Goal: Task Accomplishment & Management: Use online tool/utility

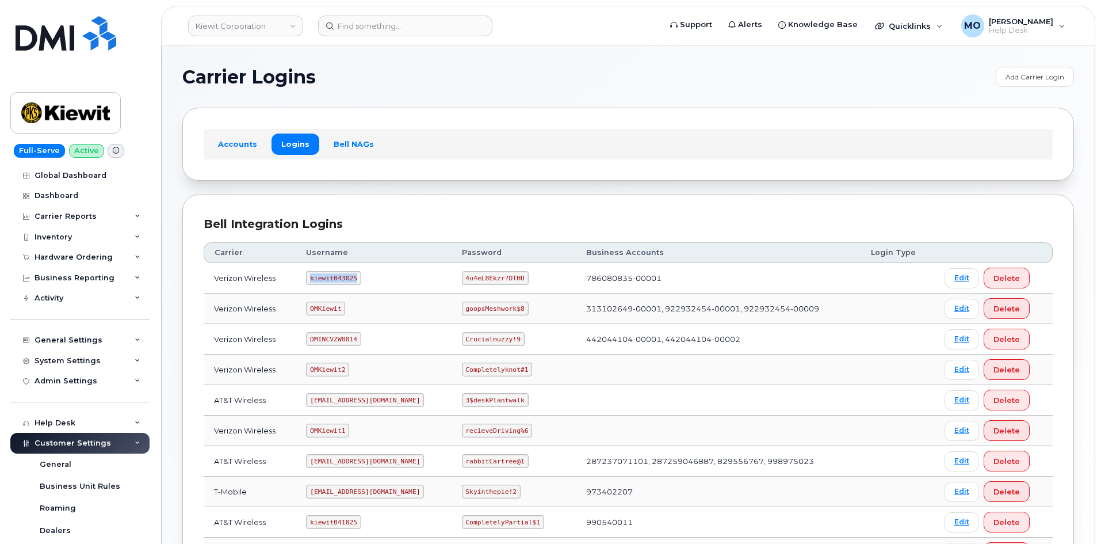
drag, startPoint x: 310, startPoint y: 277, endPoint x: 359, endPoint y: 284, distance: 49.4
click at [359, 284] on td "kiewit043025" at bounding box center [373, 278] width 155 height 30
copy code "kiewit043025"
drag, startPoint x: 457, startPoint y: 276, endPoint x: 537, endPoint y: 277, distance: 79.4
click at [535, 281] on td "4u4eL8Ekzr?DTHU" at bounding box center [514, 278] width 124 height 30
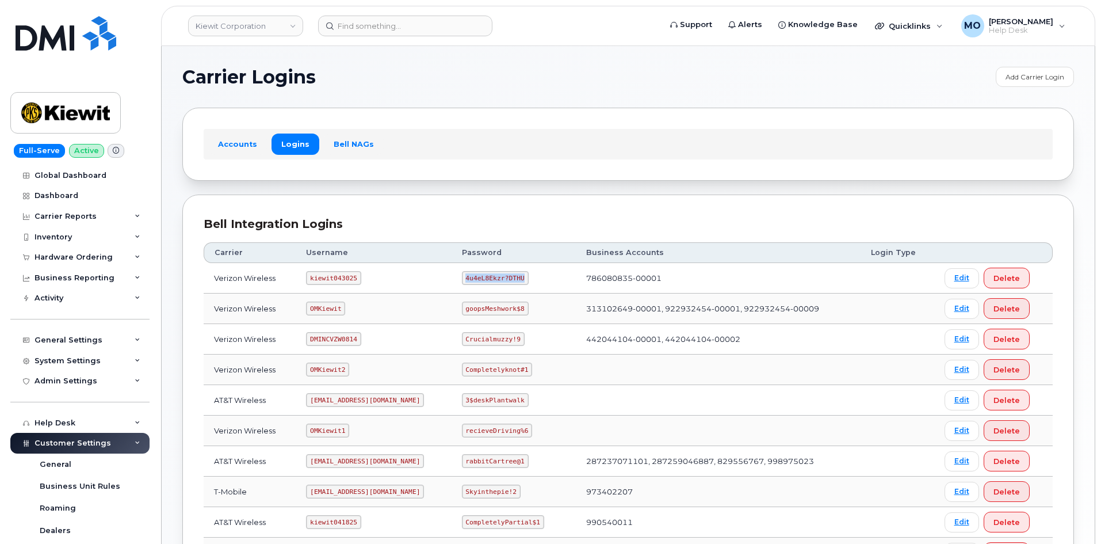
copy code "4u4eL8Ekzr?DTHU"
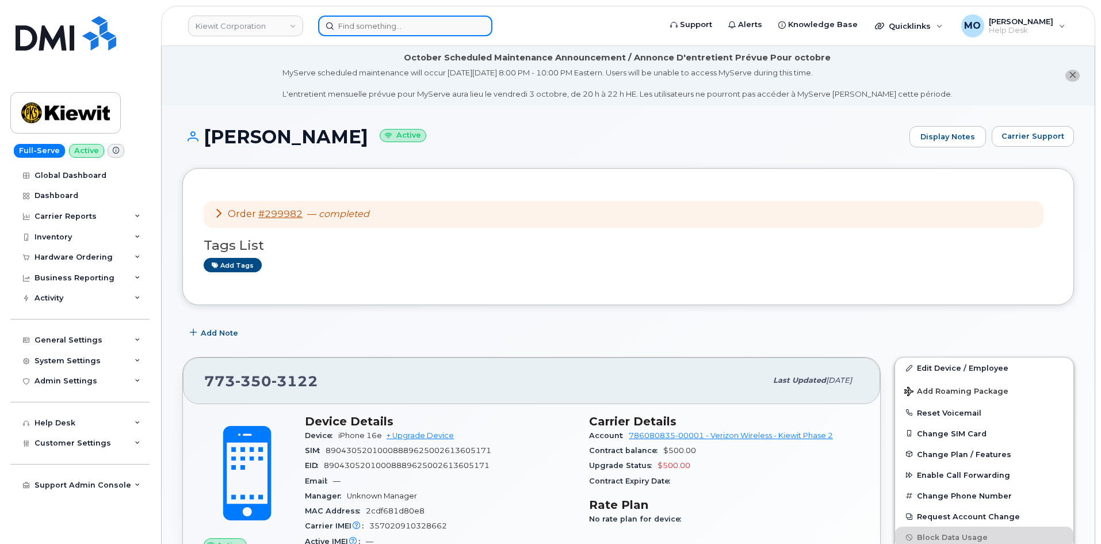
click at [364, 30] on input at bounding box center [405, 26] width 174 height 21
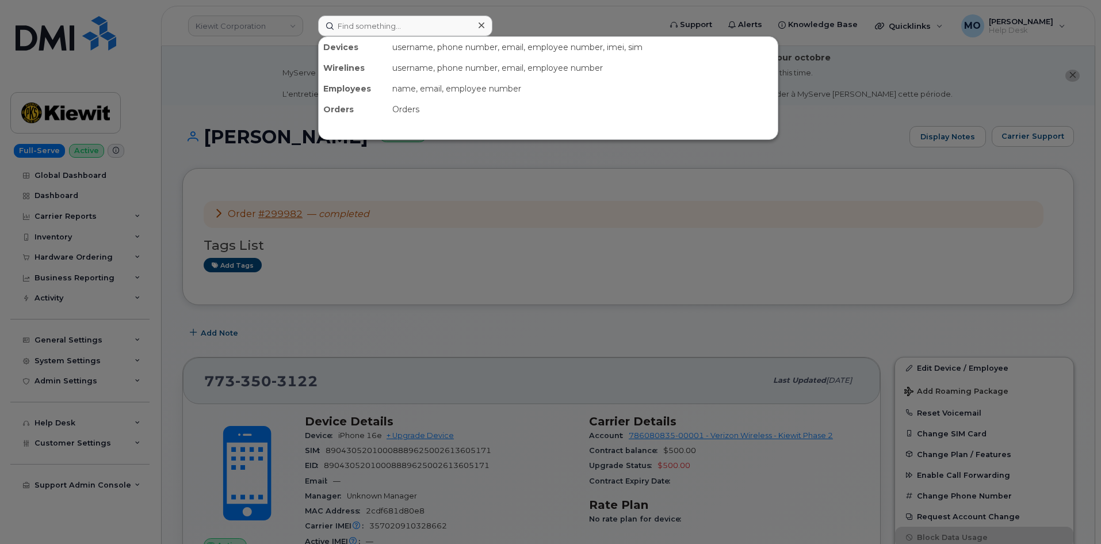
click at [247, 29] on div at bounding box center [550, 272] width 1101 height 544
click at [435, 29] on input at bounding box center [405, 26] width 174 height 21
paste input "Contact [PERSON_NAME]"
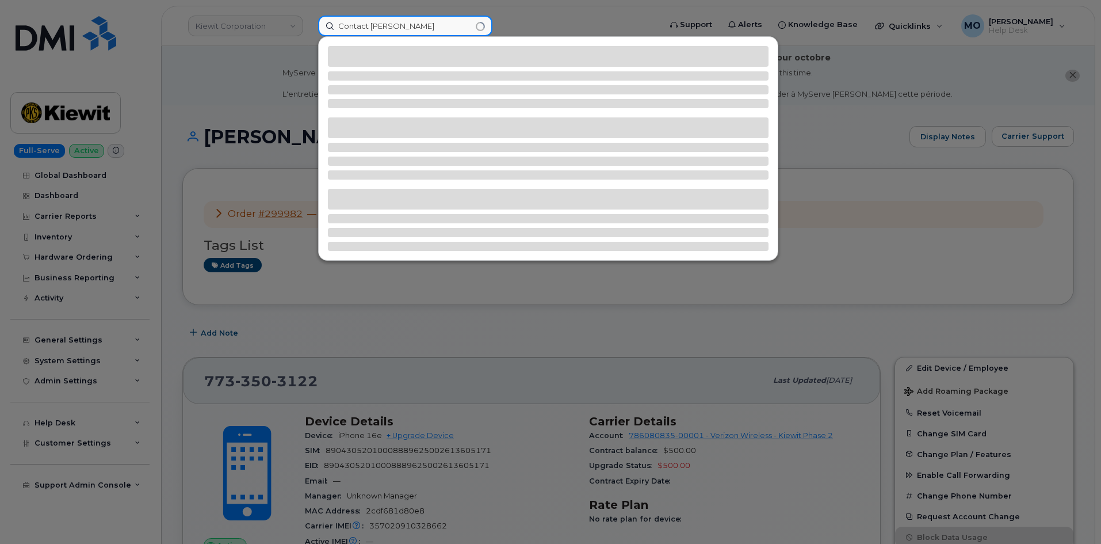
drag, startPoint x: 369, startPoint y: 27, endPoint x: 330, endPoint y: 36, distance: 40.6
click at [330, 36] on input "Contact [PERSON_NAME]" at bounding box center [405, 26] width 174 height 21
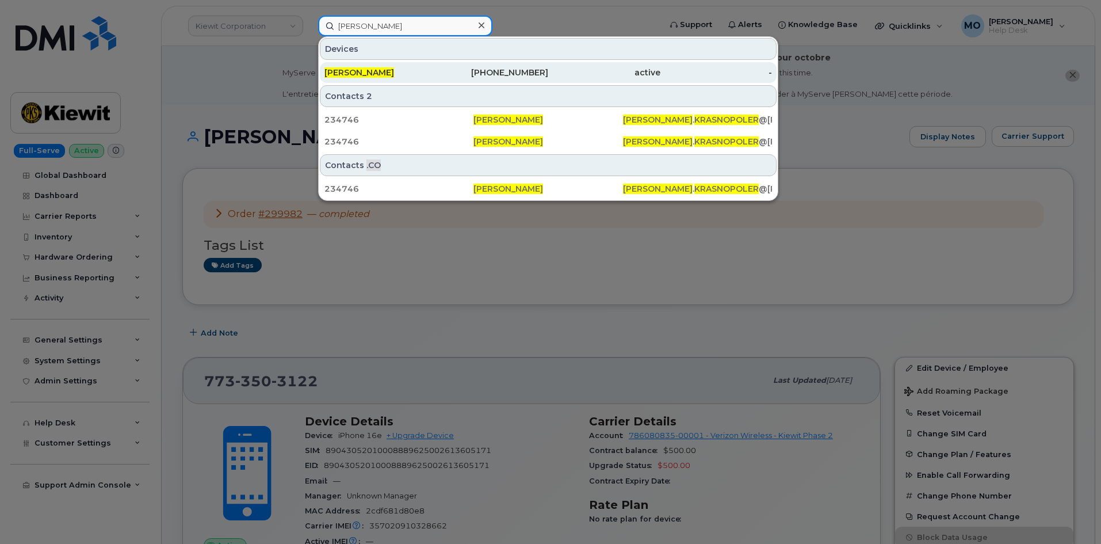
type input "[PERSON_NAME]"
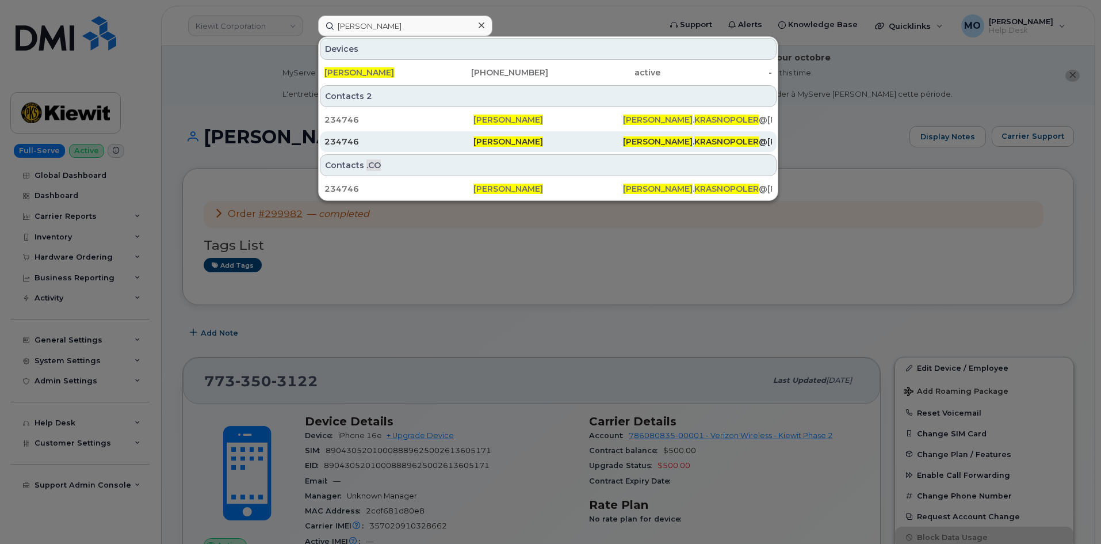
click at [407, 144] on div "234746" at bounding box center [398, 142] width 149 height 12
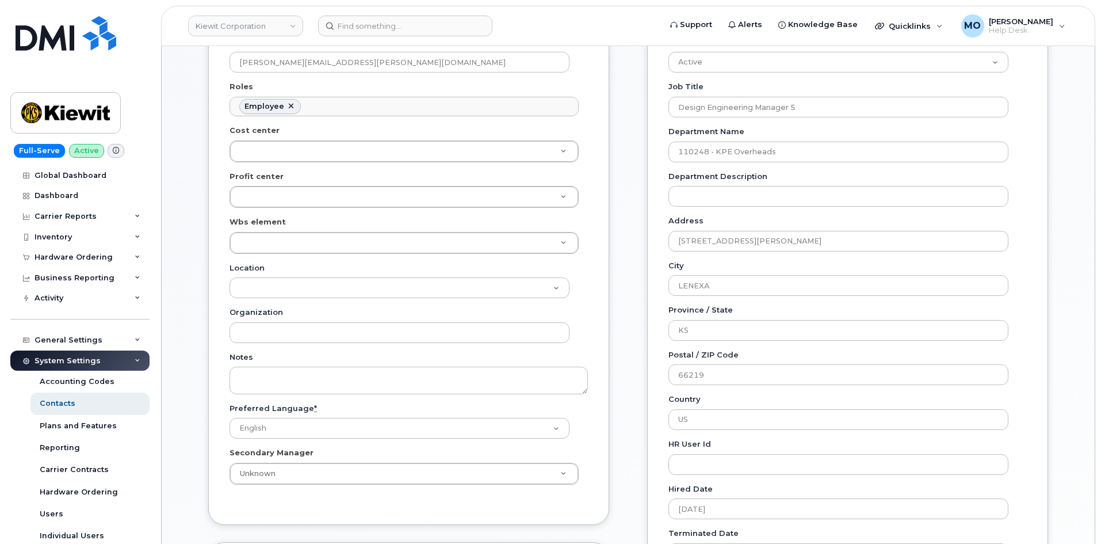
scroll to position [230, 0]
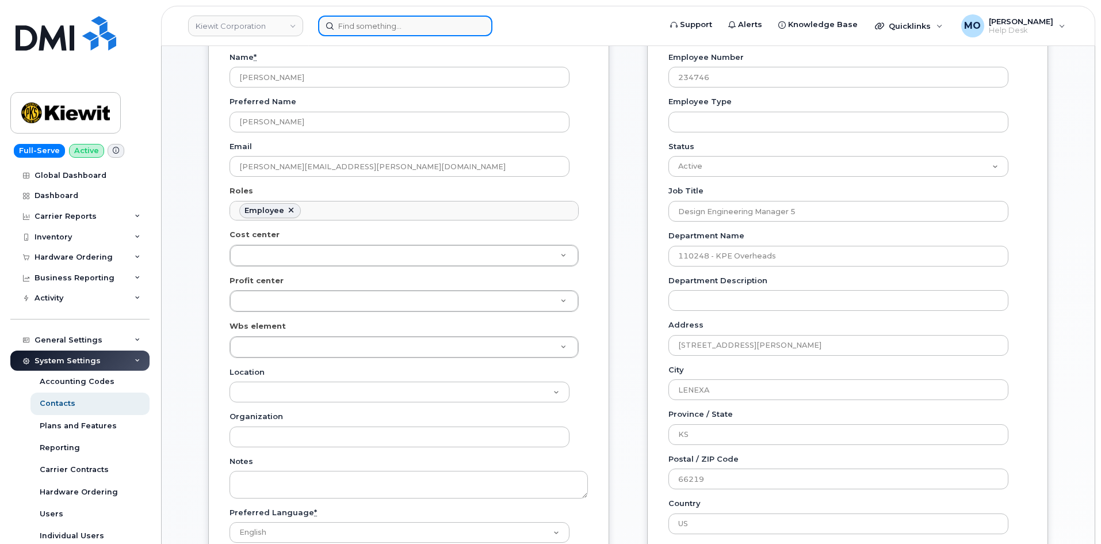
click at [349, 29] on input at bounding box center [405, 26] width 174 height 21
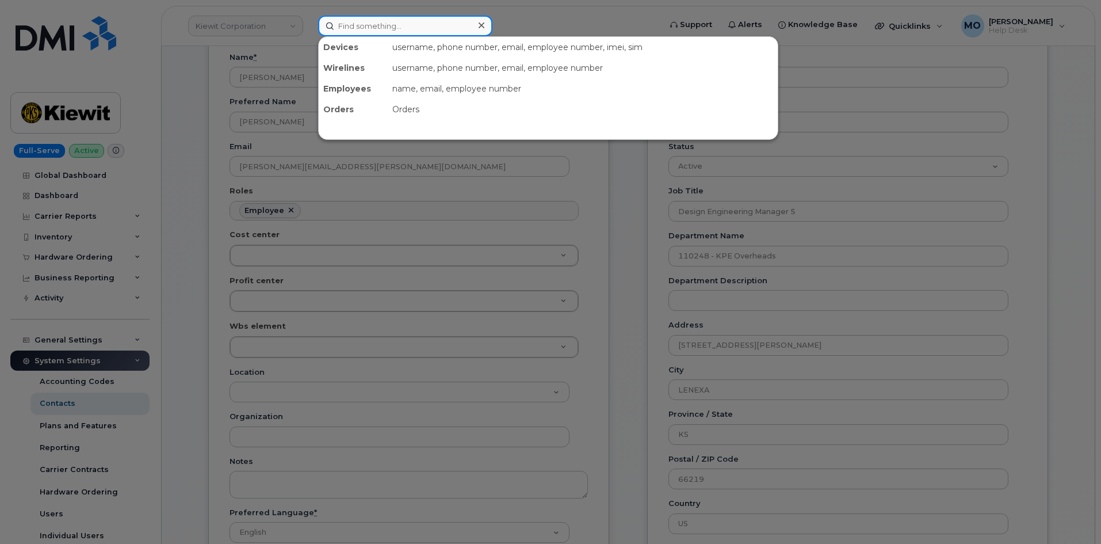
paste input "Contact [PERSON_NAME]"
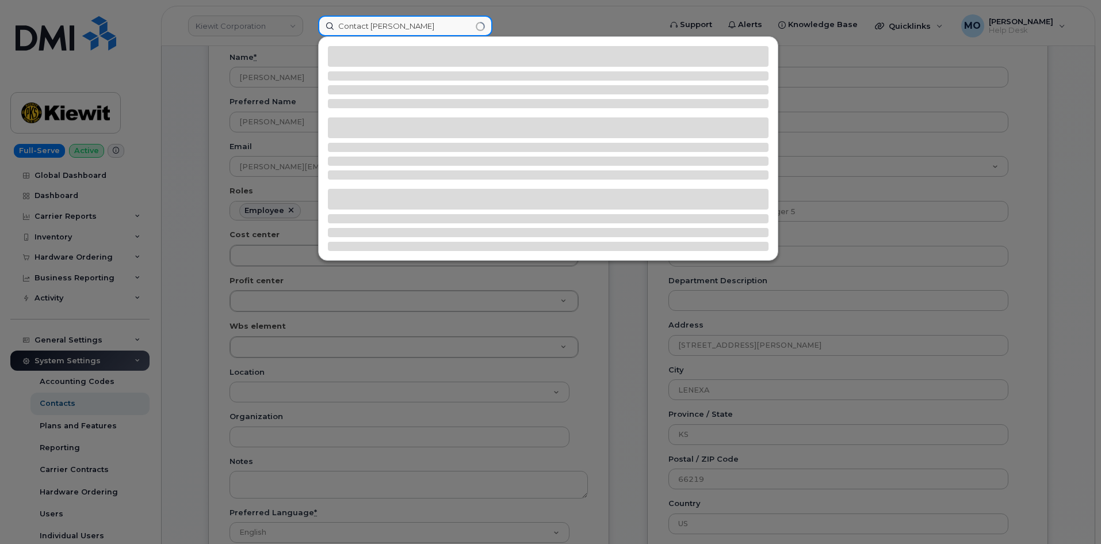
click at [370, 29] on input "Contact [PERSON_NAME]" at bounding box center [405, 26] width 174 height 21
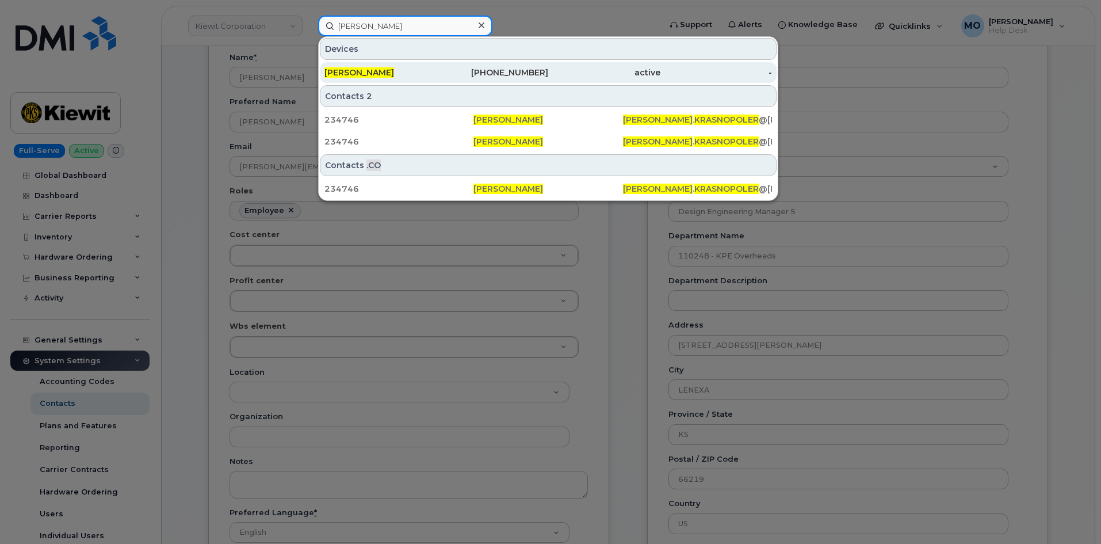
type input "[PERSON_NAME]"
click at [394, 77] on span "[PERSON_NAME]" at bounding box center [359, 72] width 70 height 10
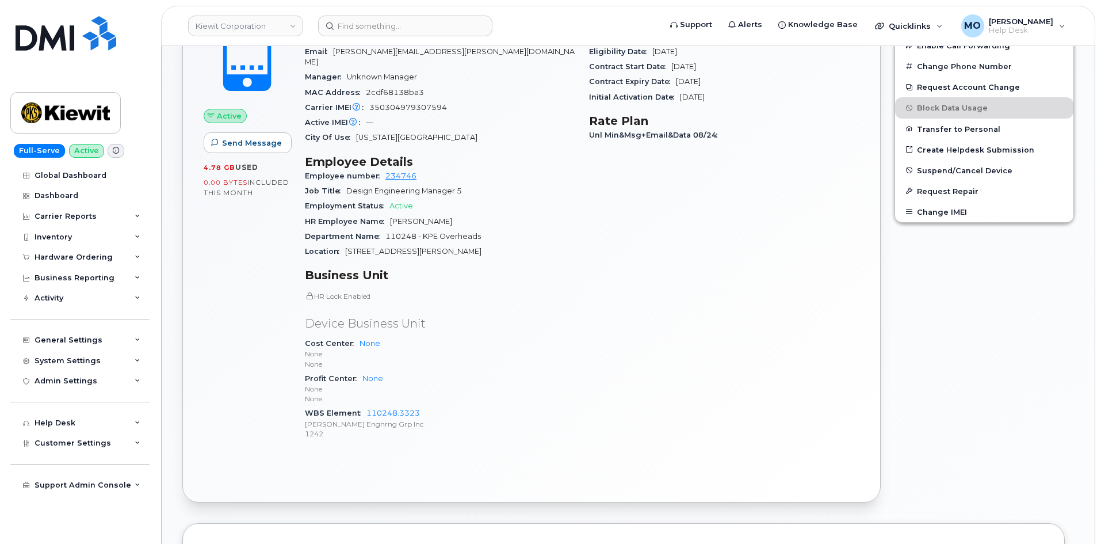
scroll to position [230, 0]
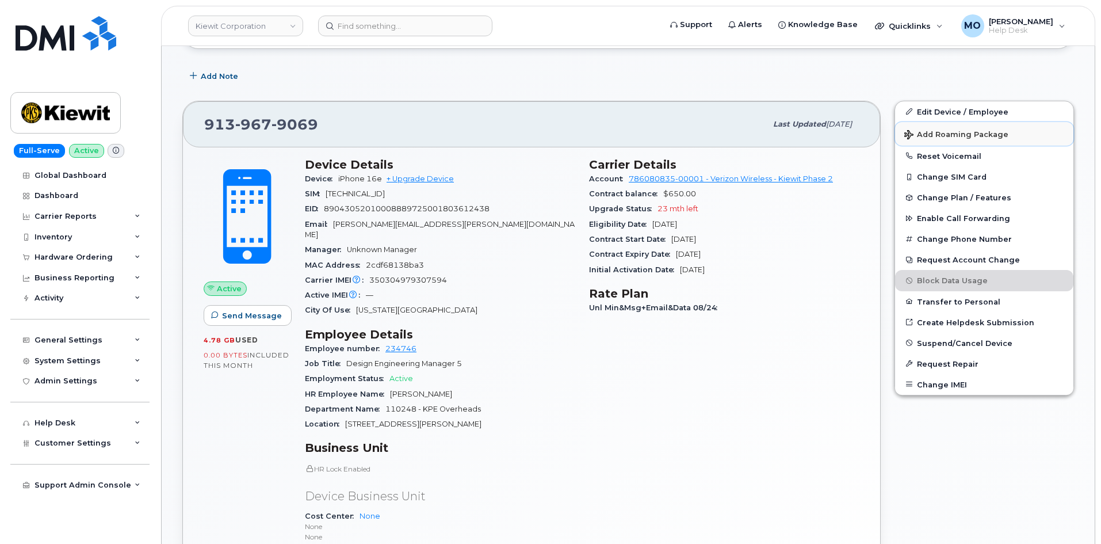
click at [977, 132] on span "Add Roaming Package" at bounding box center [956, 135] width 104 height 11
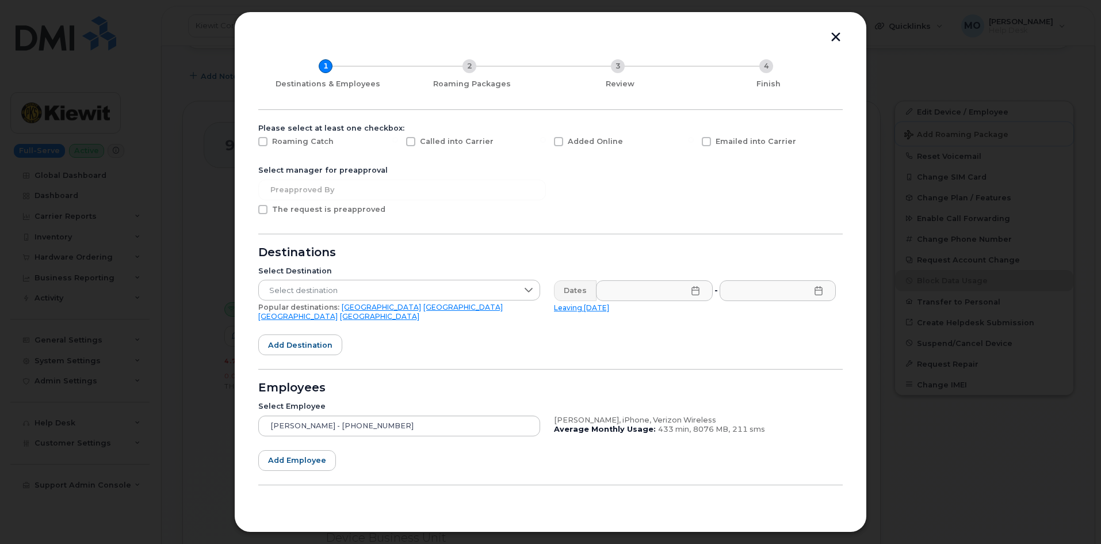
scroll to position [52, 0]
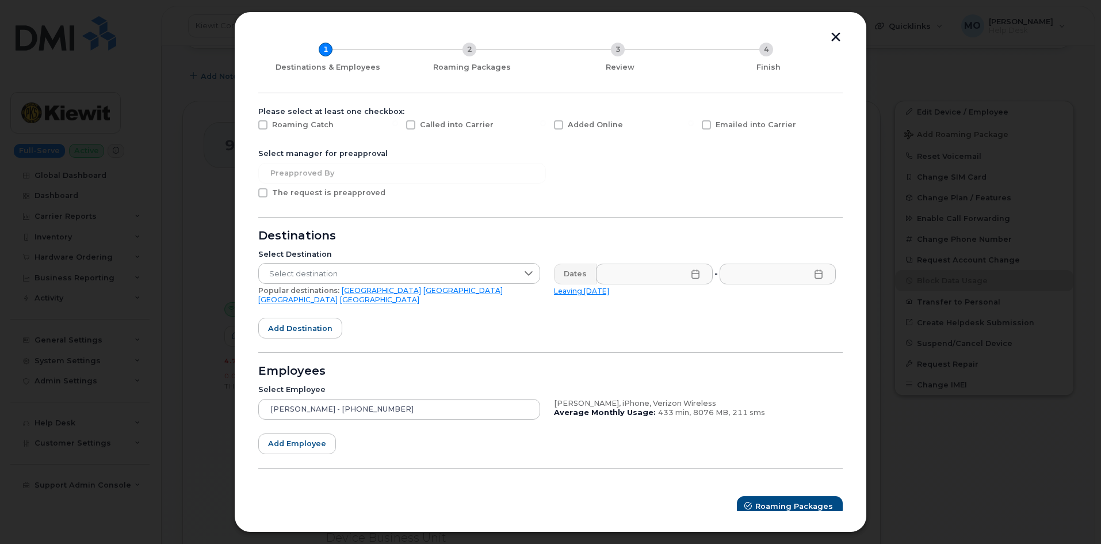
click at [282, 126] on span "Roaming Catch" at bounding box center [303, 124] width 62 height 9
click at [250, 126] on input "Roaming Catch" at bounding box center [248, 123] width 6 height 6
click at [284, 122] on span "Roaming Catch" at bounding box center [303, 124] width 62 height 9
click at [250, 122] on input "Roaming Catch" at bounding box center [248, 123] width 6 height 6
checkbox input "false"
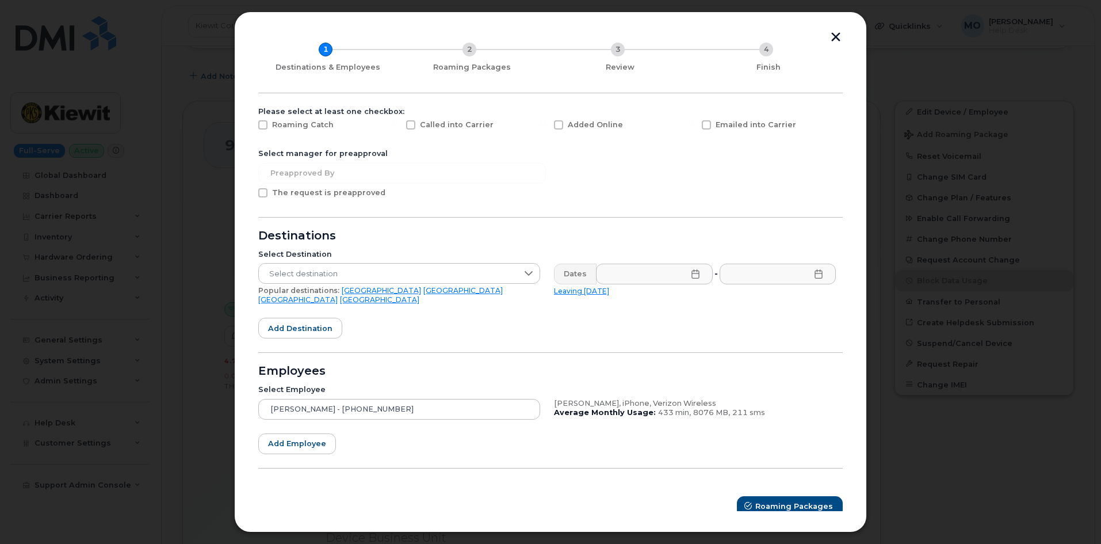
click at [593, 128] on span "Added Online" at bounding box center [595, 124] width 55 height 9
click at [546, 126] on input "Added Online" at bounding box center [543, 123] width 6 height 6
checkbox input "true"
click at [289, 193] on span "The request is preapproved" at bounding box center [328, 192] width 113 height 9
click at [250, 193] on input "The request is preapproved" at bounding box center [248, 191] width 6 height 6
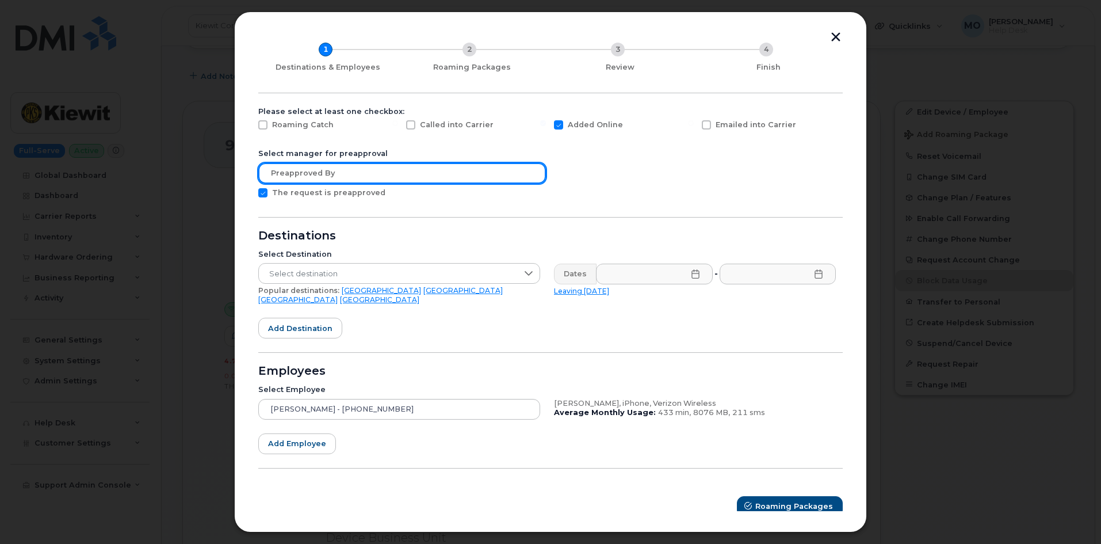
click at [318, 171] on input "text" at bounding box center [402, 173] width 288 height 21
click at [480, 179] on input "text" at bounding box center [402, 173] width 288 height 21
click at [479, 179] on input "text" at bounding box center [402, 173] width 288 height 21
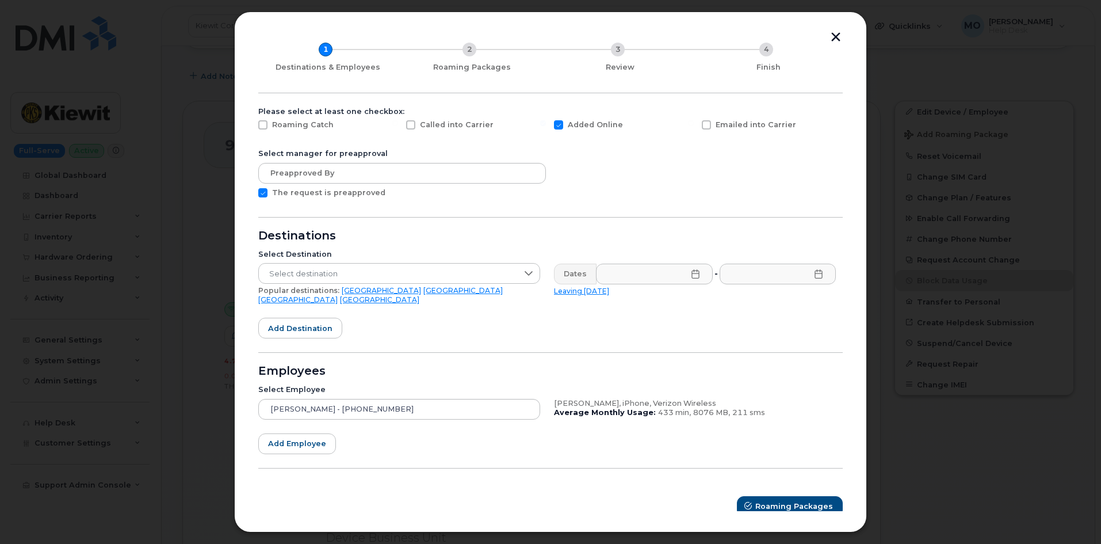
click at [283, 196] on span "The request is preapproved" at bounding box center [328, 192] width 113 height 9
click at [250, 194] on input "The request is preapproved" at bounding box center [248, 191] width 6 height 6
checkbox input "false"
click at [438, 276] on span "Select destination" at bounding box center [388, 273] width 259 height 21
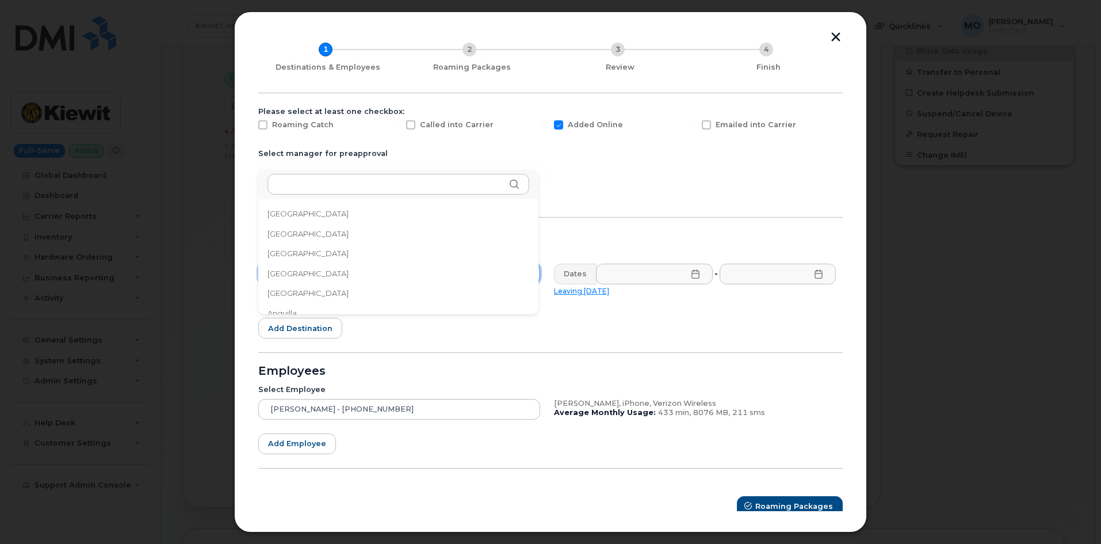
scroll to position [460, 0]
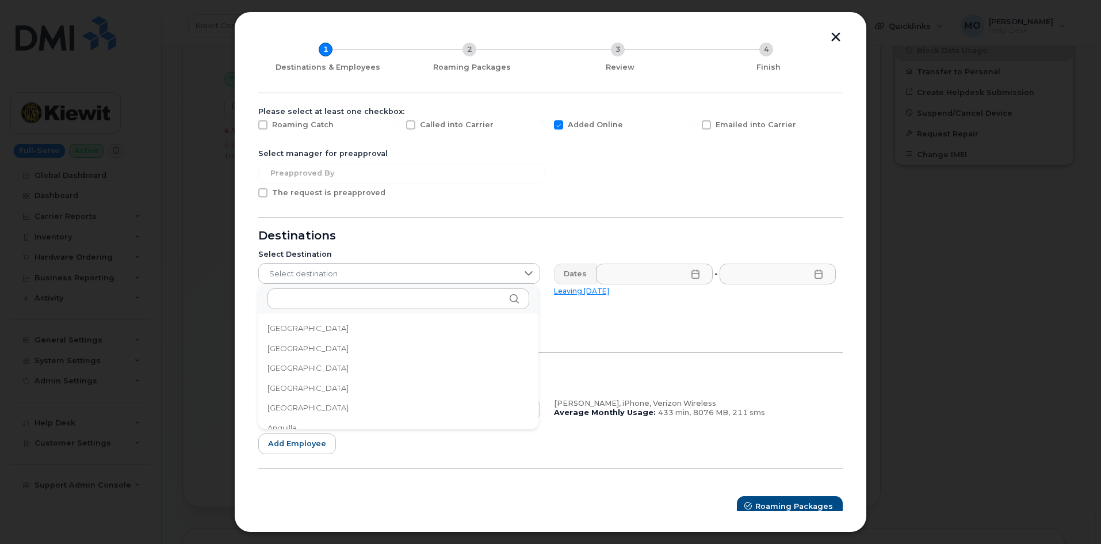
click at [453, 213] on form "Please select at least one checkbox: Roaming Catch Called into Carrier Added On…" at bounding box center [550, 312] width 585 height 410
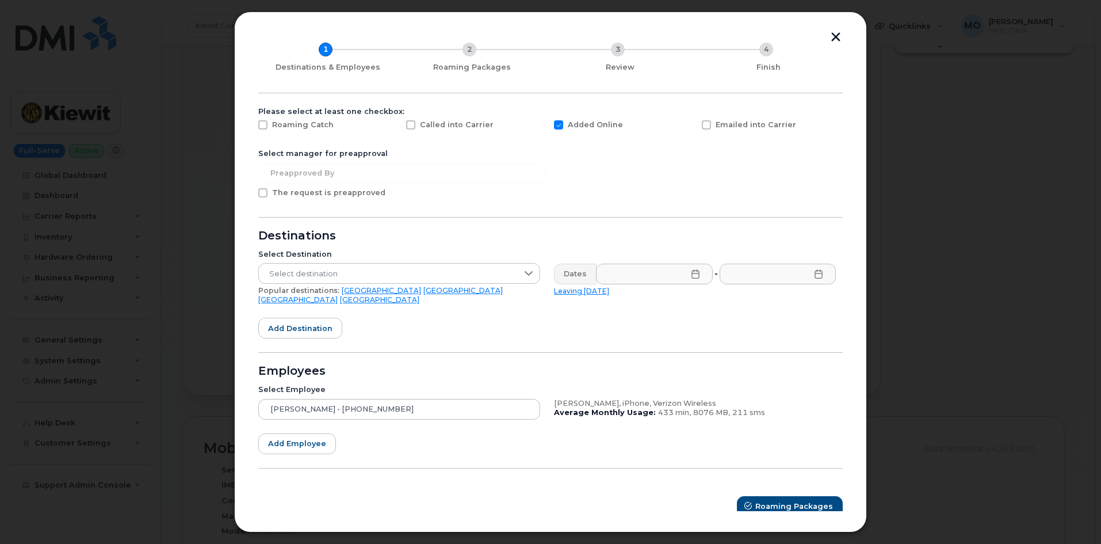
scroll to position [575, 0]
click at [334, 277] on span "Select destination" at bounding box center [388, 273] width 259 height 21
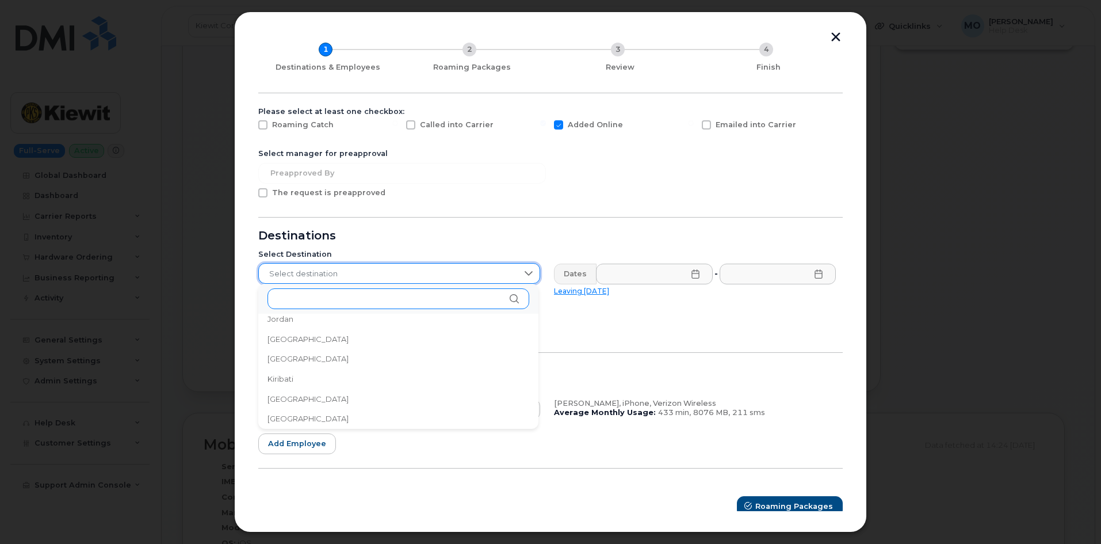
scroll to position [3270, 0]
click at [355, 418] on li "Spain" at bounding box center [398, 418] width 280 height 20
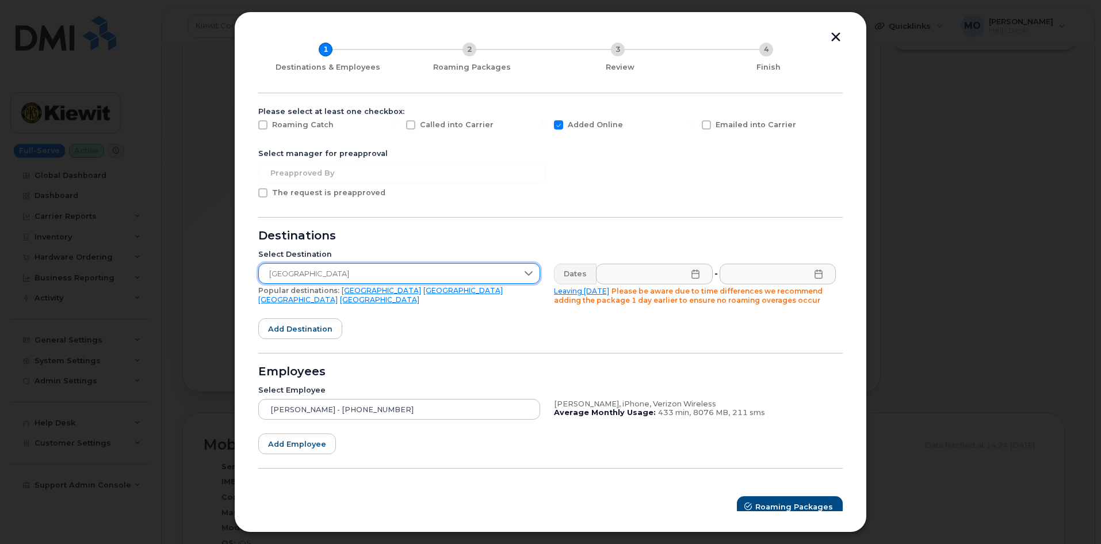
click at [691, 273] on icon at bounding box center [695, 273] width 9 height 9
click at [535, 352] on form "Please select at least one checkbox: Roaming Catch Called into Carrier Added On…" at bounding box center [550, 312] width 585 height 410
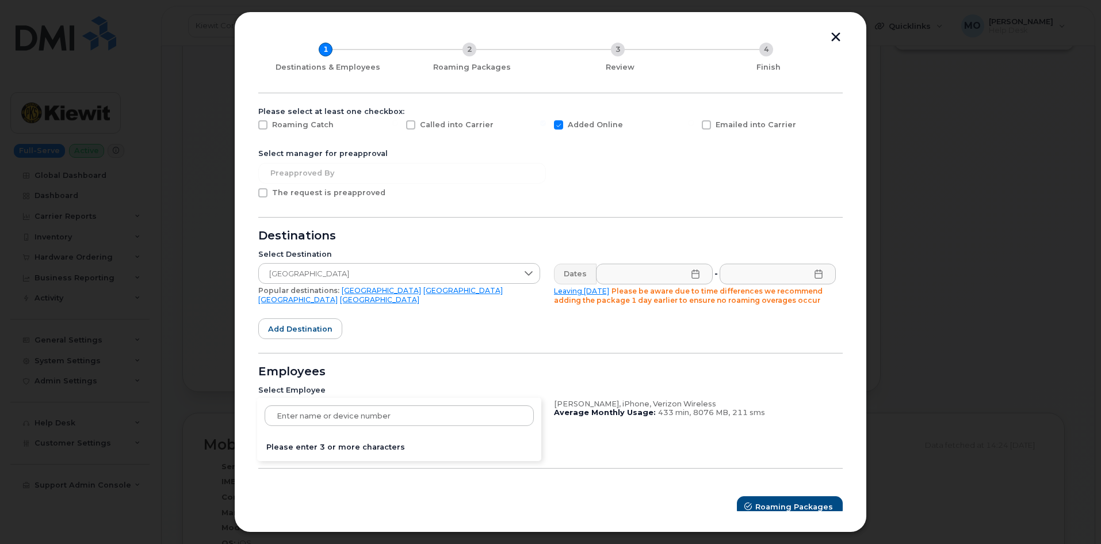
click at [442, 414] on div "Mitchell Krasnopoler - 913-967-9069 Please enter 3 or more characters" at bounding box center [399, 409] width 282 height 21
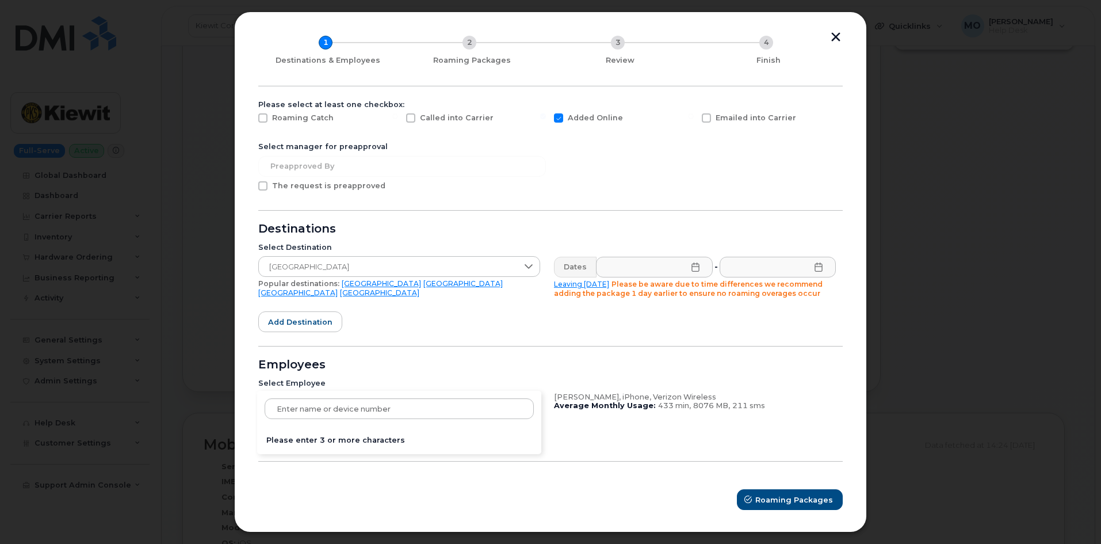
scroll to position [60, 0]
click at [692, 262] on icon at bounding box center [695, 265] width 9 height 9
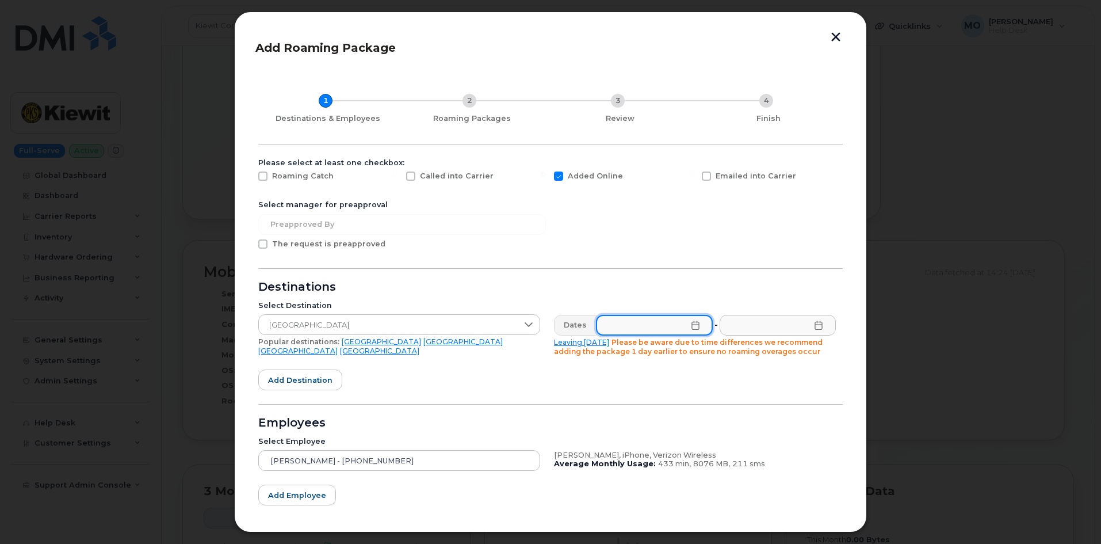
scroll to position [0, 0]
click at [691, 327] on icon at bounding box center [695, 325] width 9 height 9
click at [793, 97] on div "September 2025" at bounding box center [707, 98] width 226 height 35
click at [794, 97] on icon "Next Month" at bounding box center [797, 97] width 7 height 9
click at [643, 199] on span "6" at bounding box center [642, 195] width 23 height 23
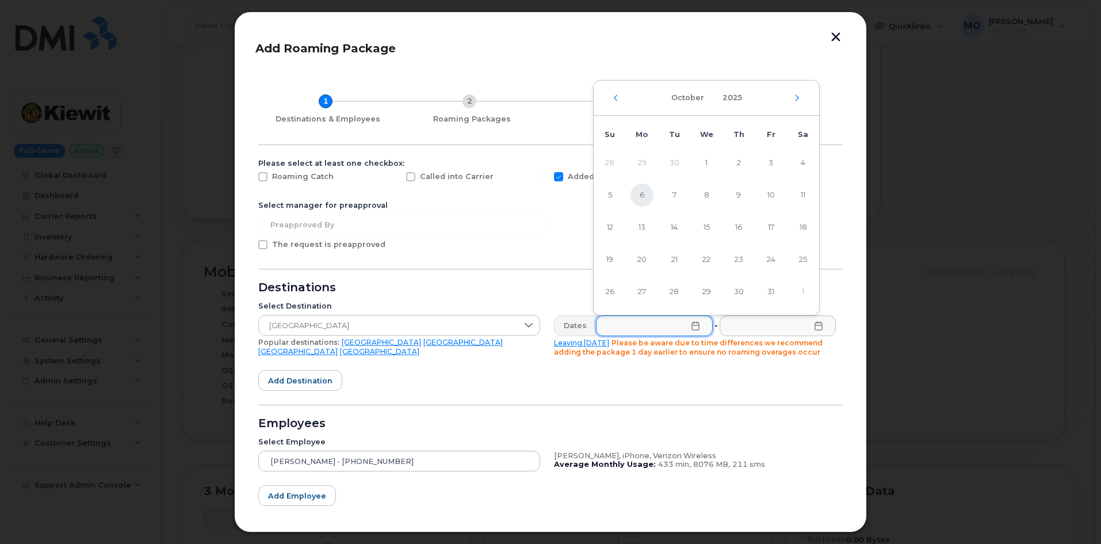
type input "10/06/2025"
click at [818, 326] on icon at bounding box center [818, 325] width 9 height 9
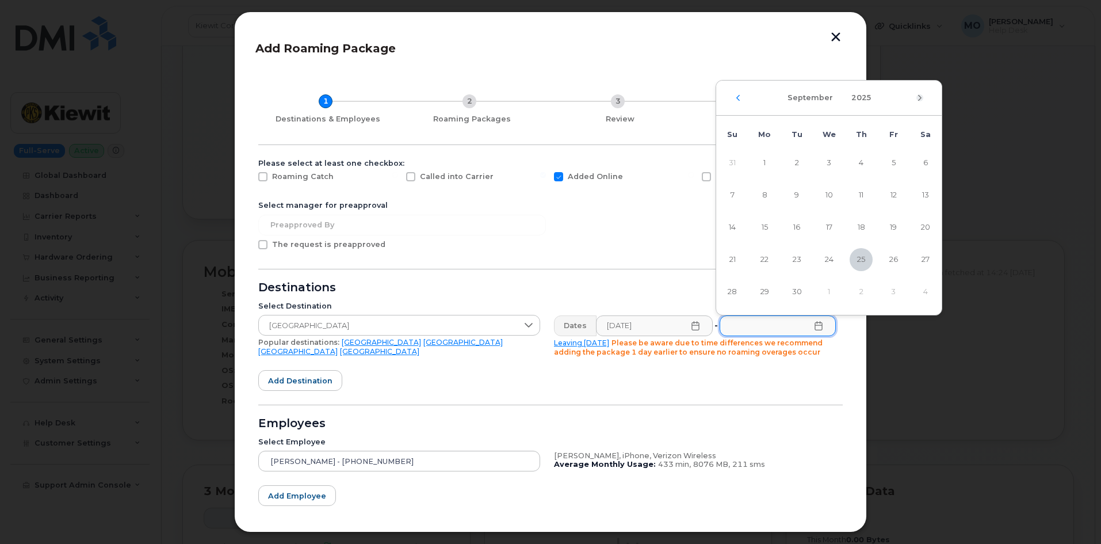
click at [920, 98] on icon "Next Month" at bounding box center [919, 97] width 3 height 6
click at [862, 197] on span "9" at bounding box center [861, 195] width 23 height 23
type input "10/09/2025"
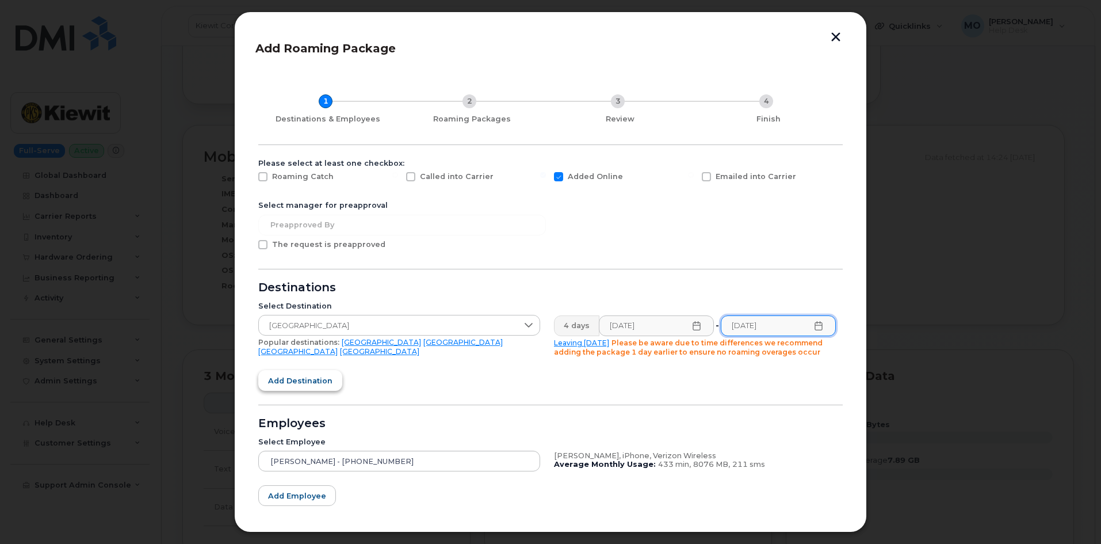
click at [332, 379] on button "Add destination" at bounding box center [300, 380] width 84 height 21
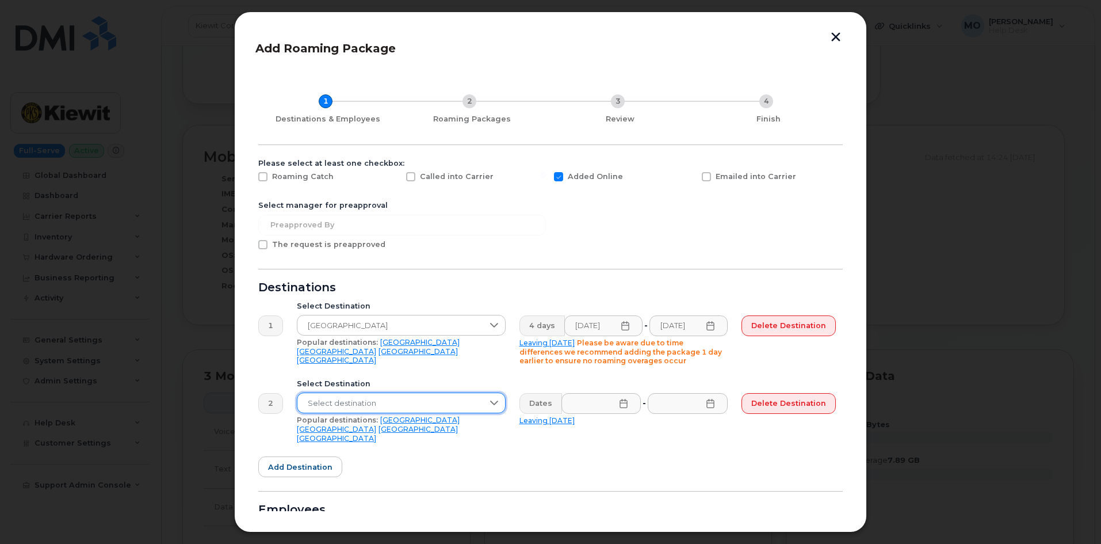
click at [476, 401] on span "Select destination" at bounding box center [390, 403] width 186 height 21
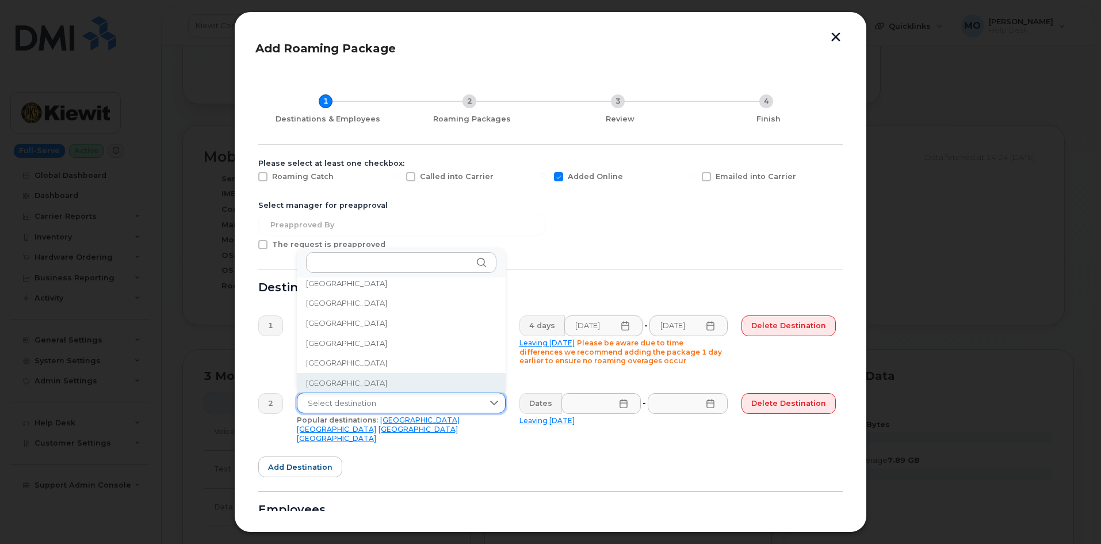
scroll to position [2594, 0]
click at [398, 388] on li "Netherlands" at bounding box center [401, 382] width 209 height 20
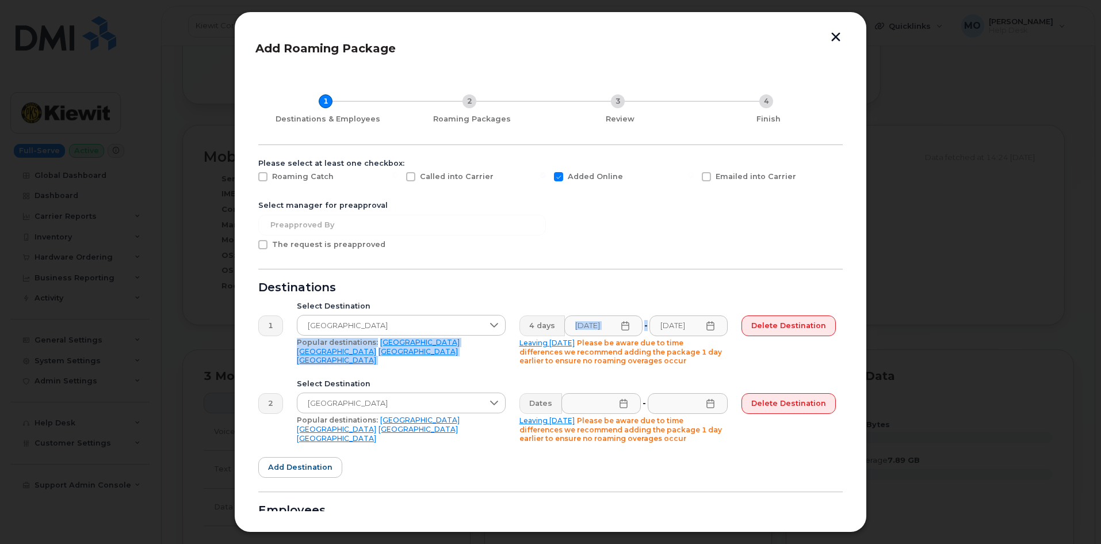
scroll to position [0, 2]
drag, startPoint x: 294, startPoint y: 326, endPoint x: 789, endPoint y: 342, distance: 495.0
click at [789, 342] on div "1 Select Destination Spain Popular destinations: USA Mexico United Kingdom Cana…" at bounding box center [546, 334] width 591 height 78
click at [418, 367] on div "Select Destination Spain Popular destinations: USA Mexico United Kingdom Canada" at bounding box center [401, 334] width 223 height 78
click at [625, 406] on icon at bounding box center [623, 403] width 9 height 9
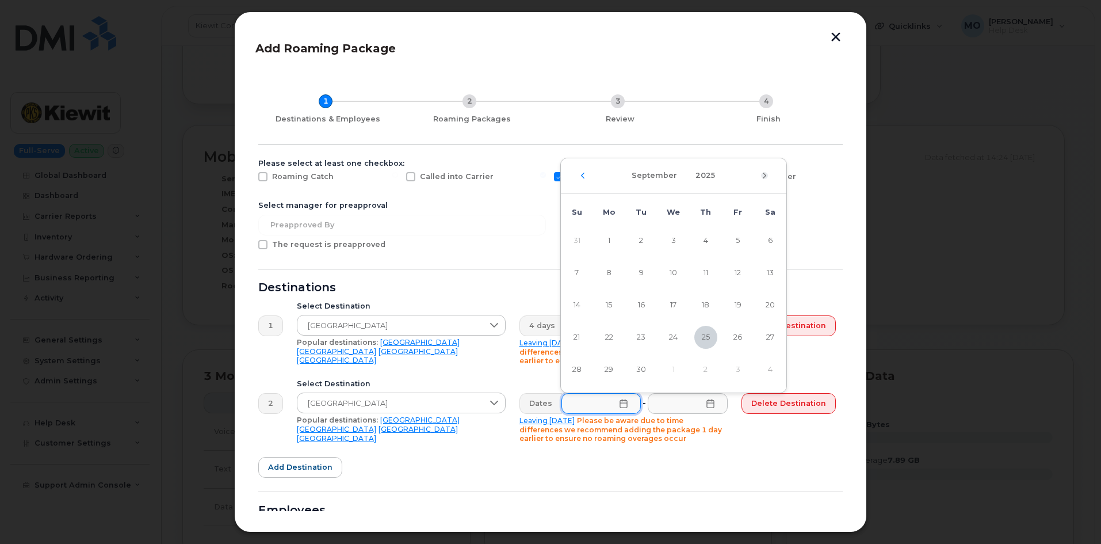
click at [762, 177] on icon "Next Month" at bounding box center [764, 175] width 7 height 9
click at [702, 269] on span "9" at bounding box center [705, 272] width 23 height 23
type input "10/09/2025"
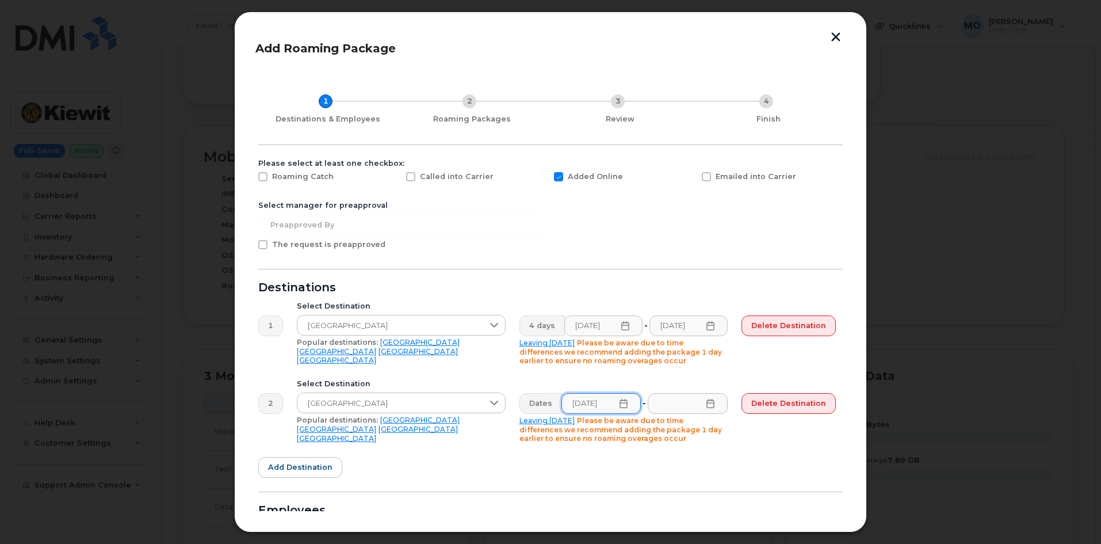
scroll to position [0, 0]
click at [709, 406] on icon at bounding box center [710, 403] width 9 height 9
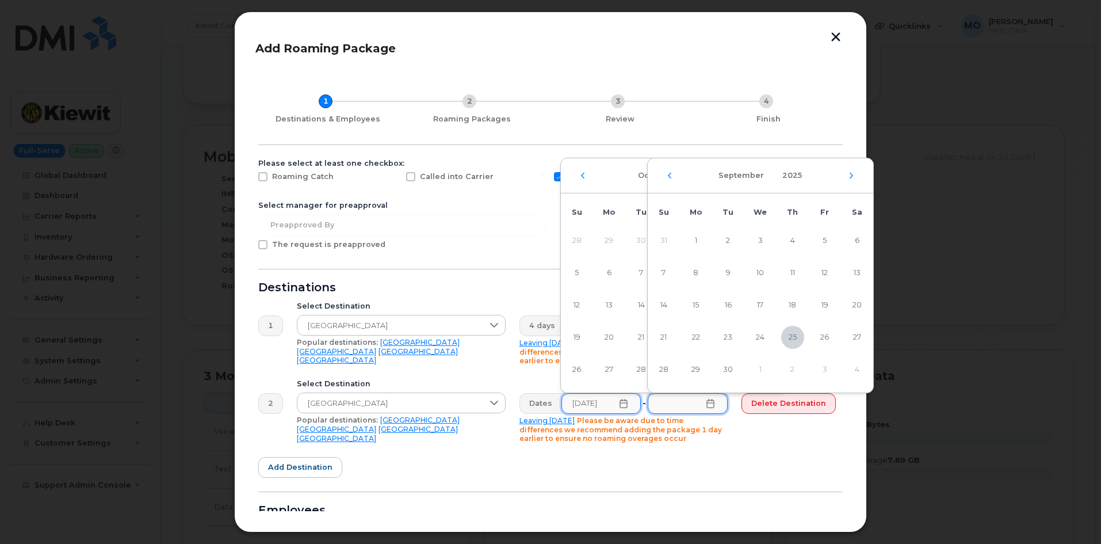
click at [848, 172] on div "September 2025" at bounding box center [761, 175] width 226 height 35
click at [854, 173] on div "September 2025" at bounding box center [761, 175] width 226 height 35
click at [850, 175] on icon "Next Month" at bounding box center [851, 175] width 7 height 9
click at [759, 302] on span "15" at bounding box center [760, 304] width 23 height 23
type input "10/15/2025"
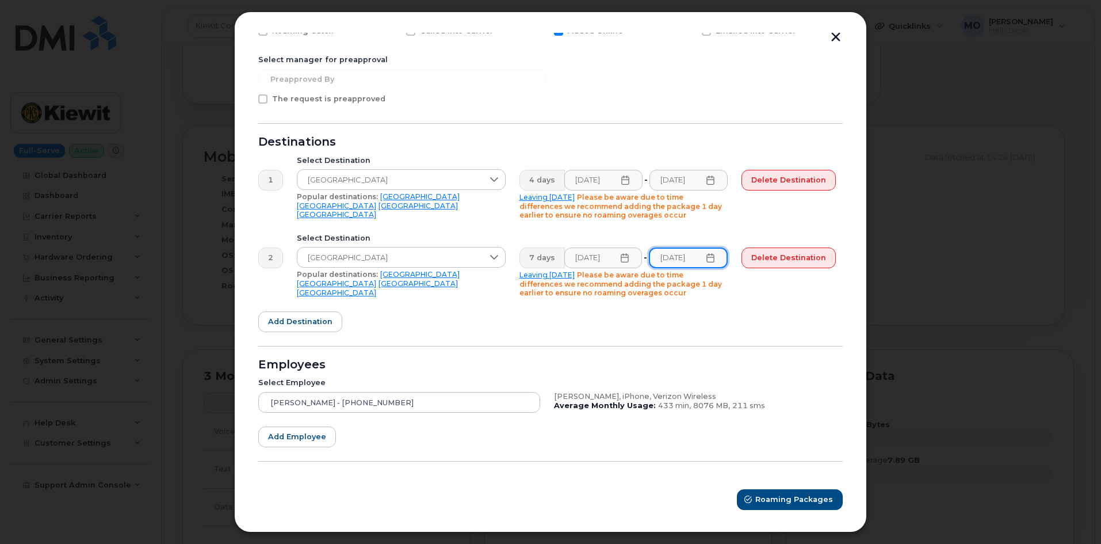
scroll to position [147, 0]
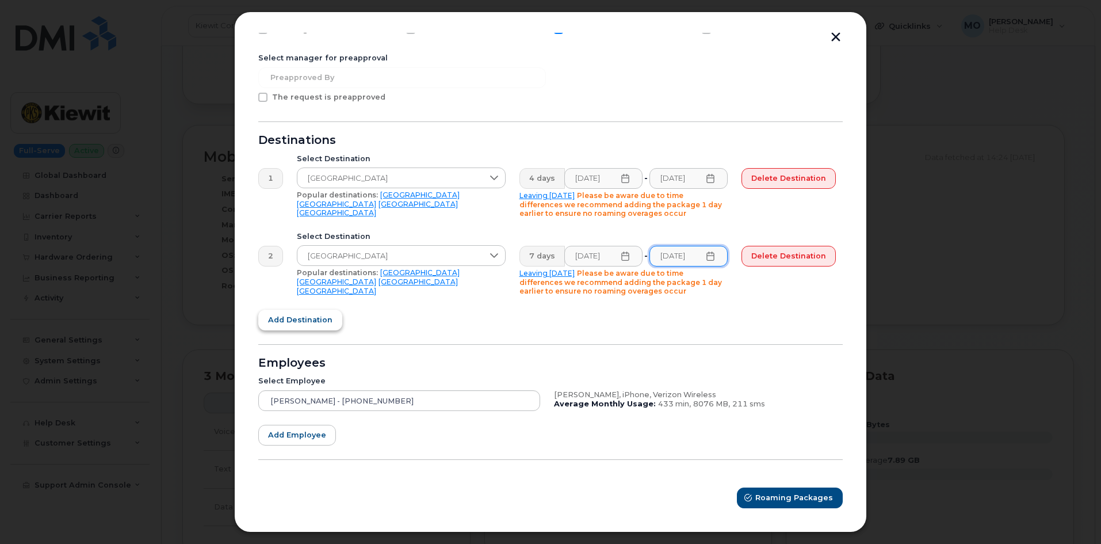
click at [323, 323] on span "Add destination" at bounding box center [300, 319] width 64 height 11
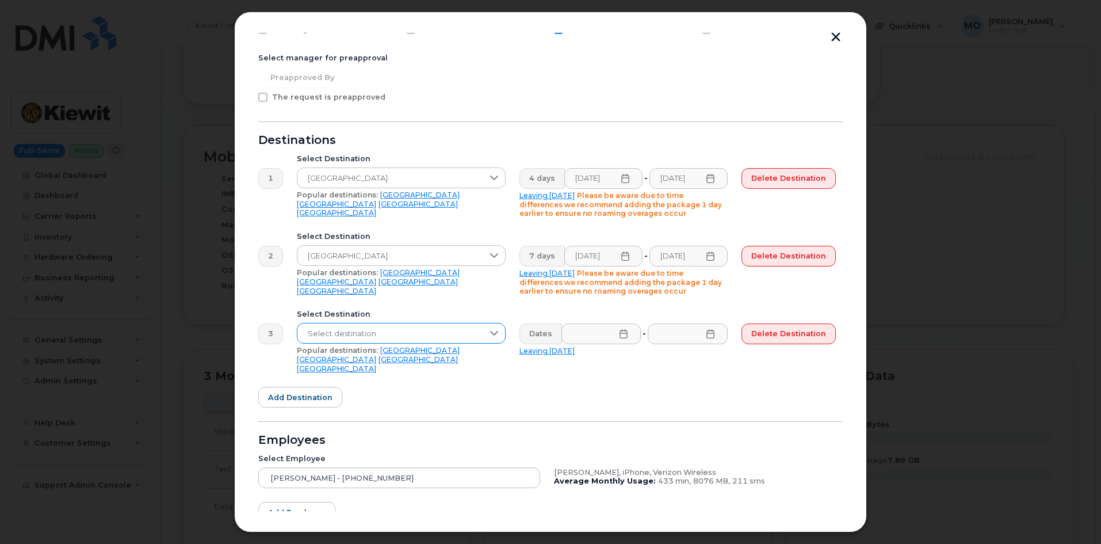
click at [460, 334] on span "Select destination" at bounding box center [390, 333] width 186 height 21
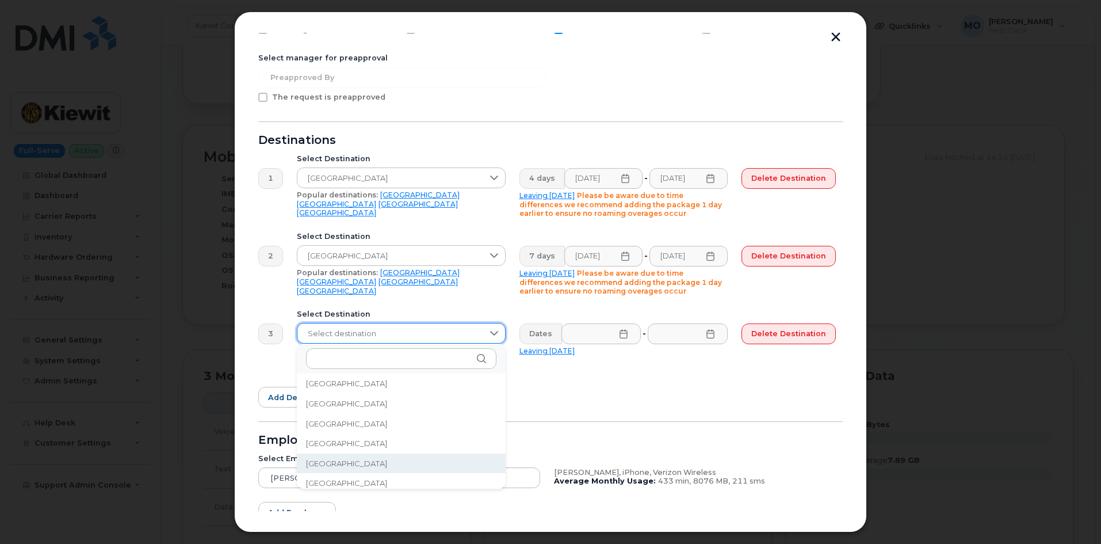
scroll to position [1281, 0]
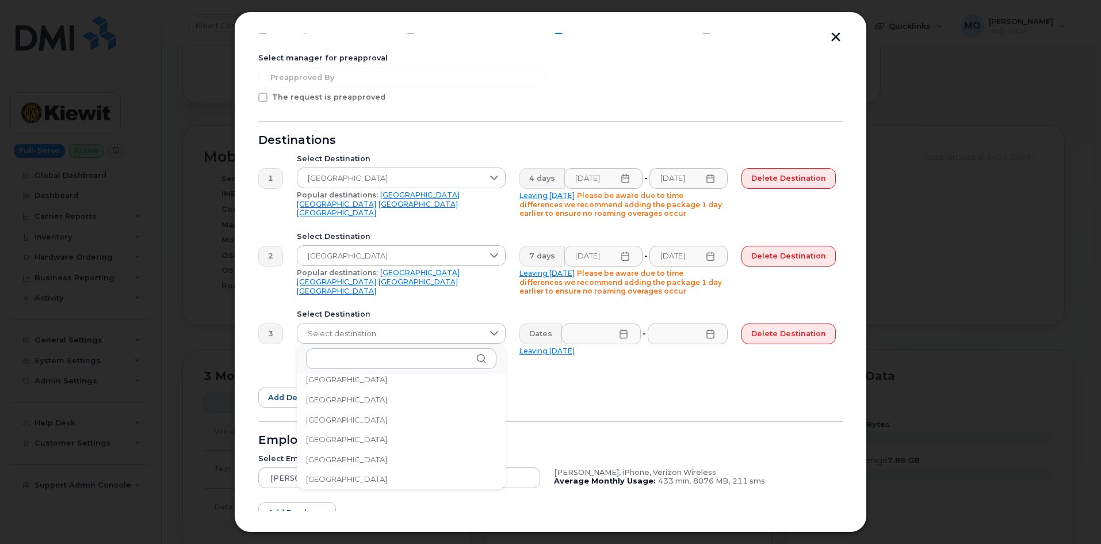
click at [359, 481] on li "France" at bounding box center [401, 479] width 209 height 20
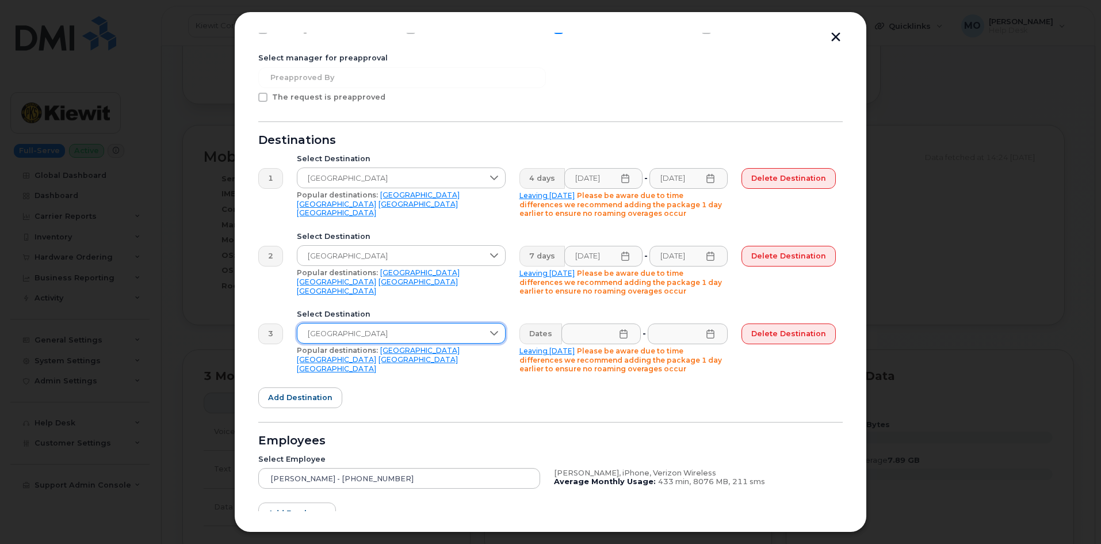
click at [621, 333] on icon at bounding box center [623, 333] width 9 height 9
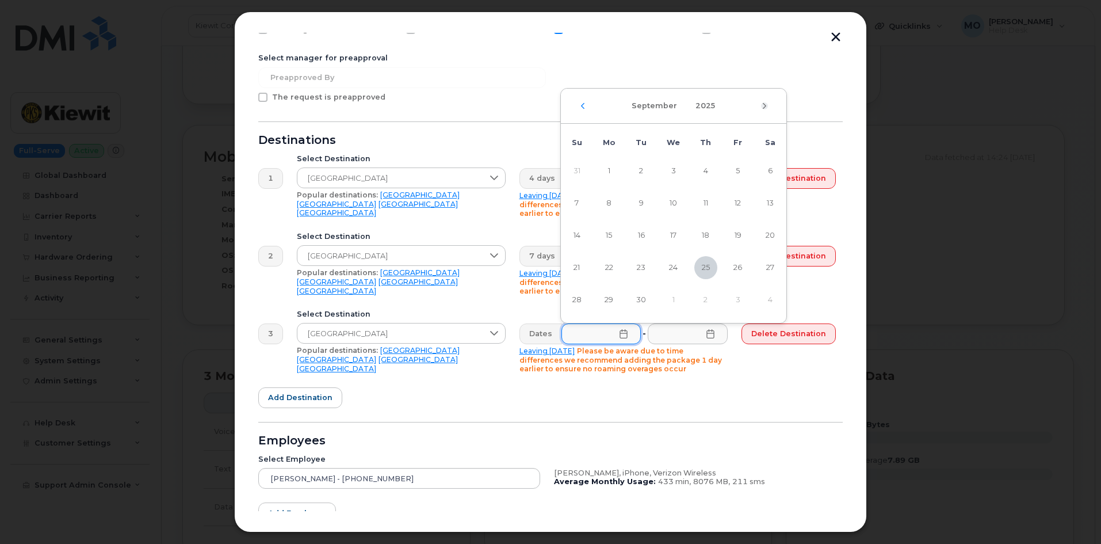
click at [763, 105] on icon "Next Month" at bounding box center [764, 105] width 7 height 9
click at [703, 234] on span "16" at bounding box center [705, 235] width 23 height 23
type input "10/16/2025"
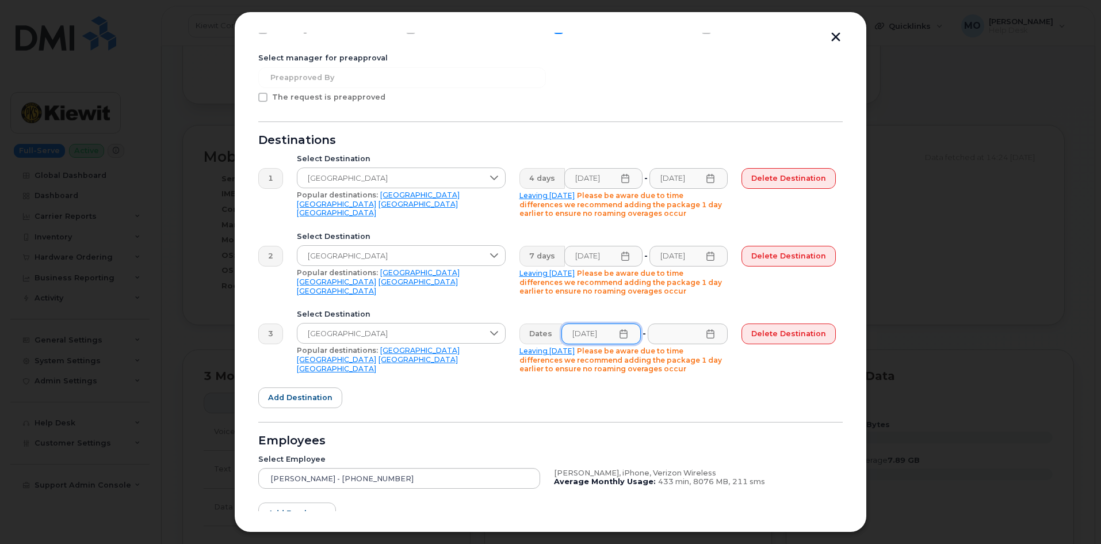
click at [715, 334] on icon at bounding box center [710, 333] width 9 height 9
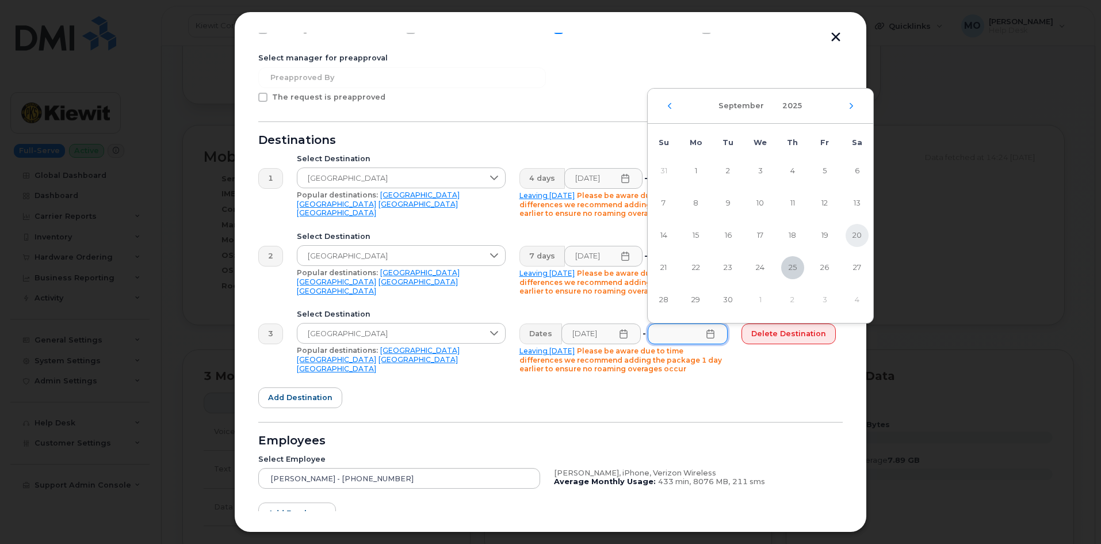
click at [851, 234] on span "20" at bounding box center [857, 235] width 23 height 23
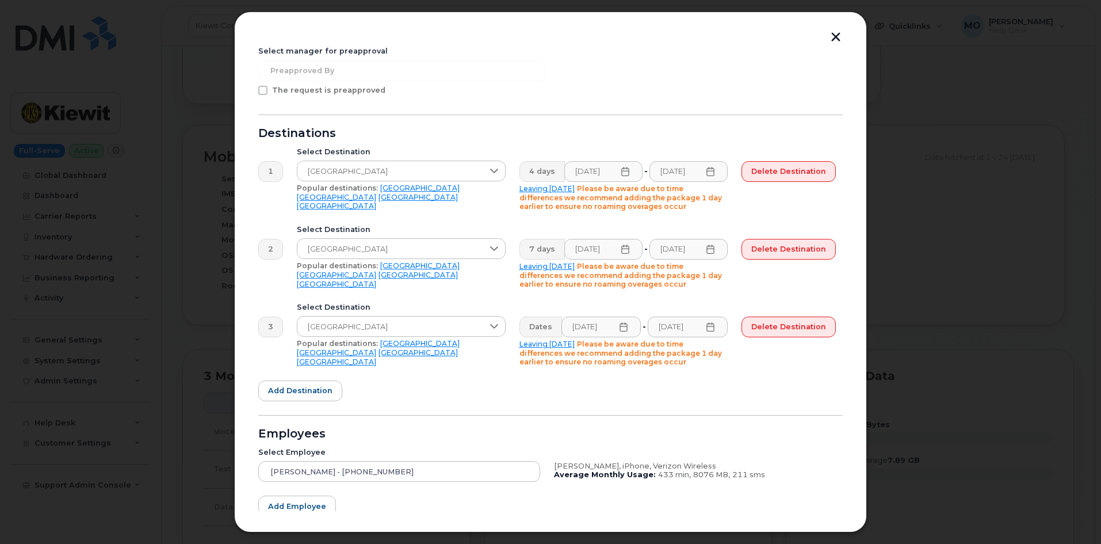
scroll to position [225, 0]
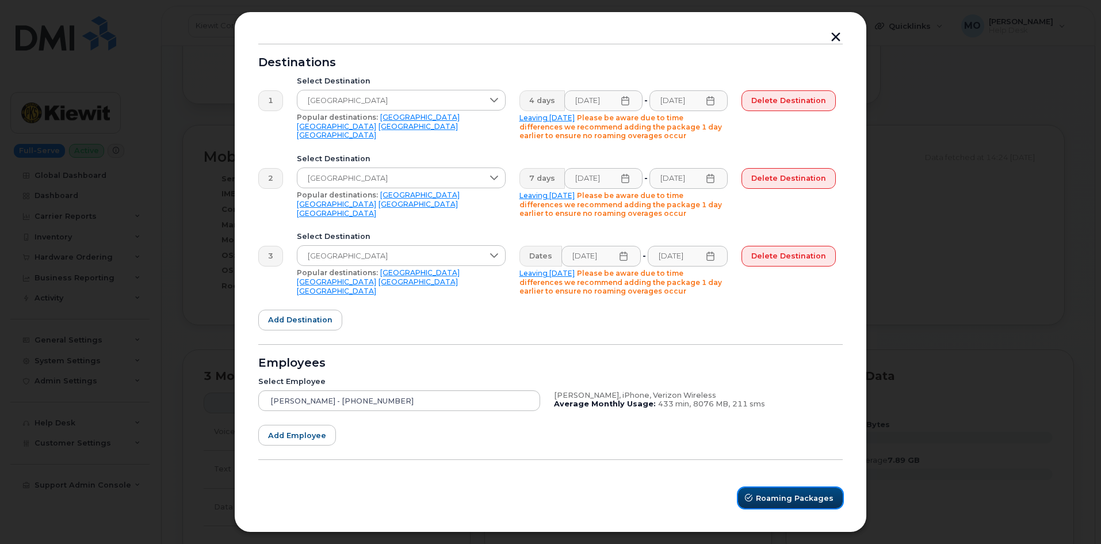
click at [777, 496] on span "Roaming Packages" at bounding box center [795, 497] width 78 height 11
click at [769, 494] on span "Roaming Packages" at bounding box center [795, 497] width 78 height 11
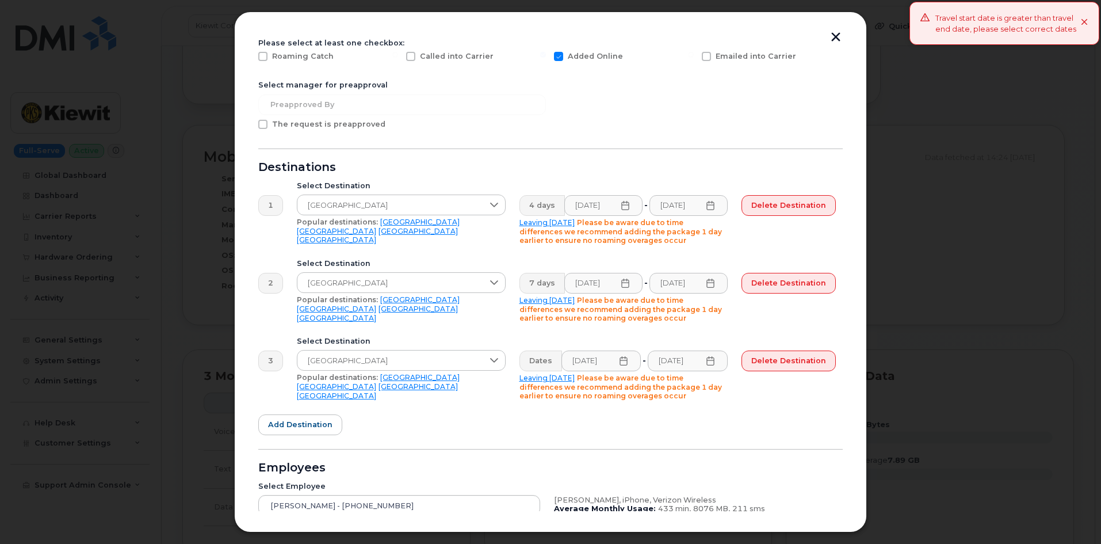
scroll to position [110, 0]
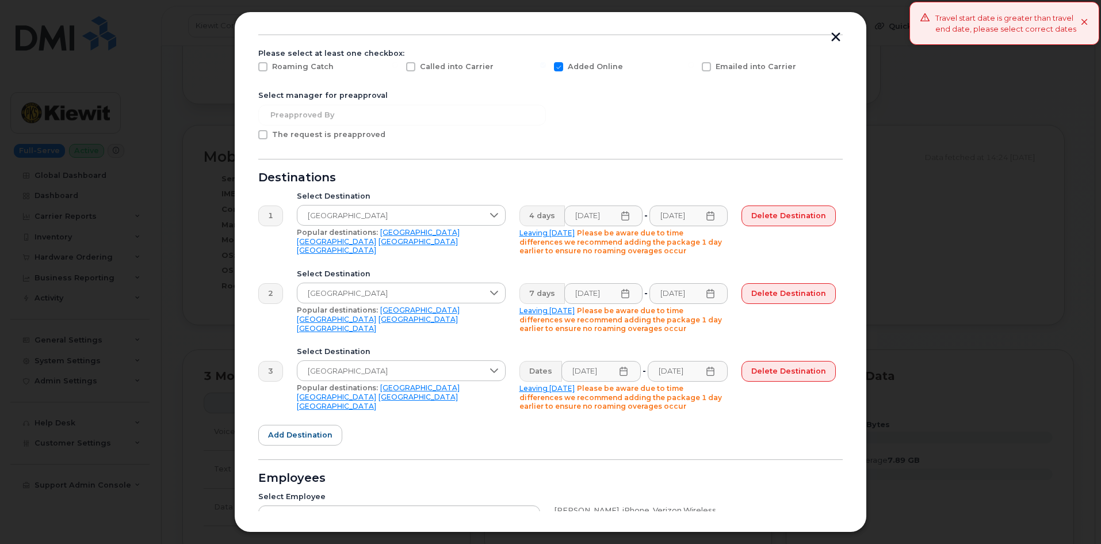
click at [709, 370] on icon at bounding box center [710, 370] width 9 height 9
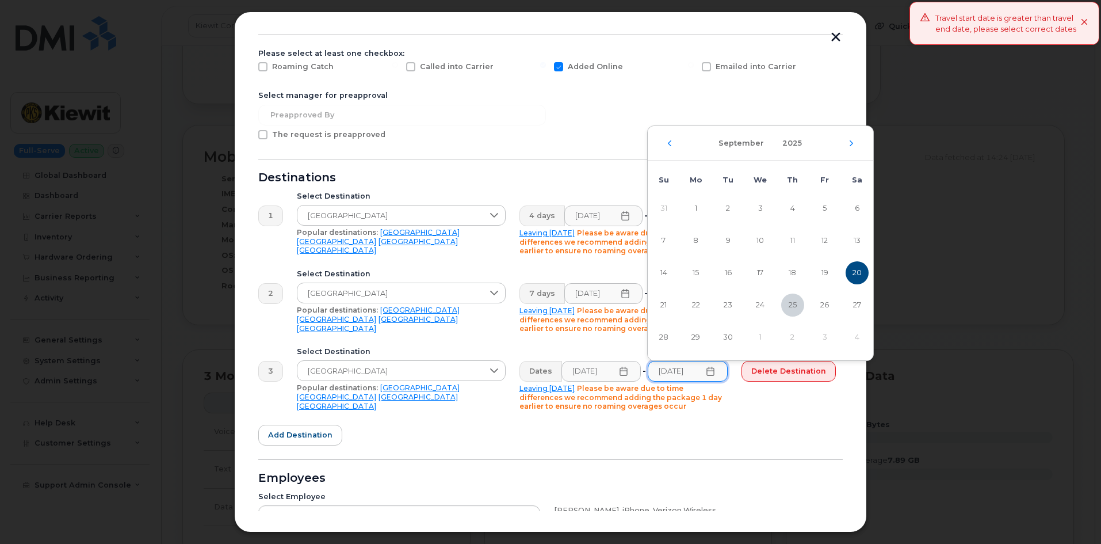
scroll to position [0, 0]
click at [847, 140] on div "September 2025" at bounding box center [761, 143] width 226 height 35
click at [852, 141] on icon "Next Month" at bounding box center [851, 143] width 7 height 9
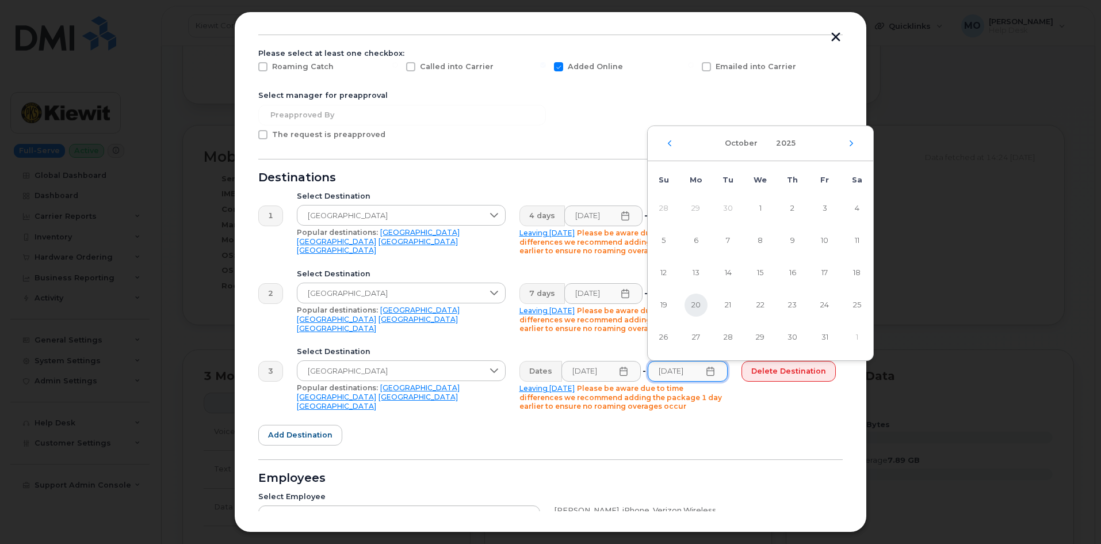
click at [703, 307] on span "20" at bounding box center [696, 304] width 23 height 23
type input "10/20/2025"
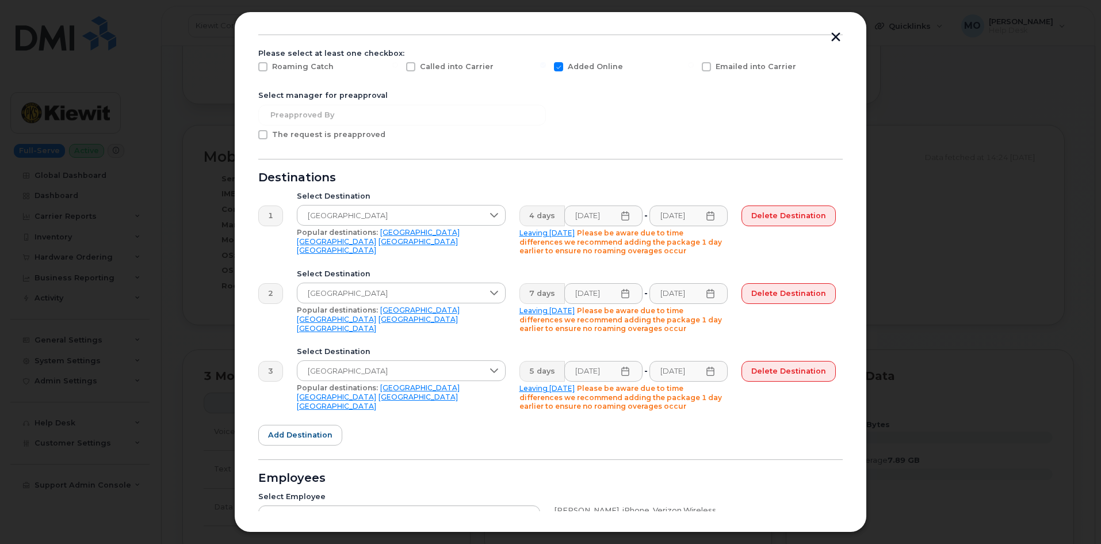
click at [727, 417] on div "5 days 10/16/2025 - 10/20/2025 Leaving today Please be aware due to time differ…" at bounding box center [624, 386] width 223 height 64
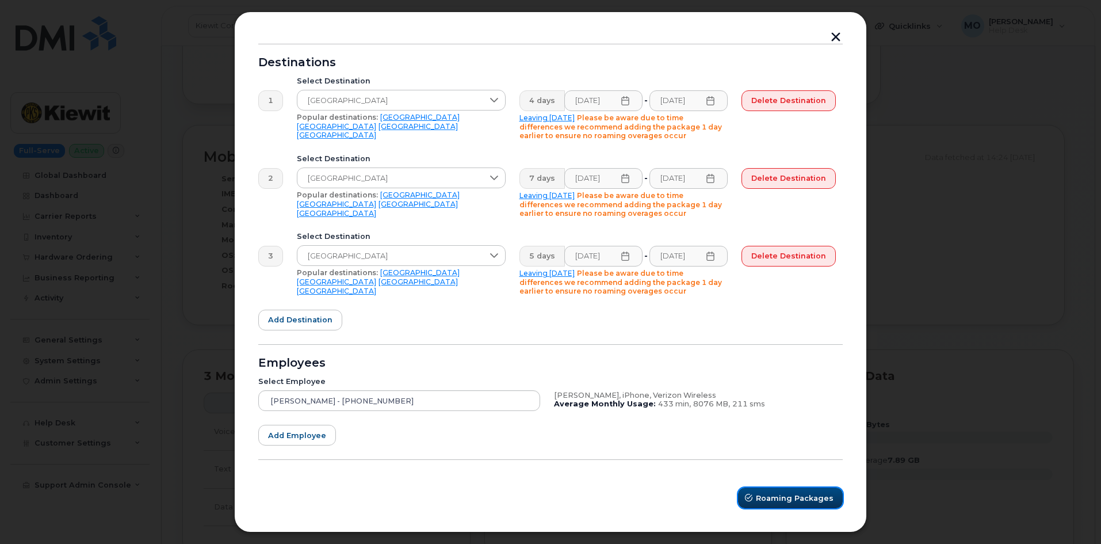
click at [761, 501] on span "Roaming Packages" at bounding box center [795, 497] width 78 height 11
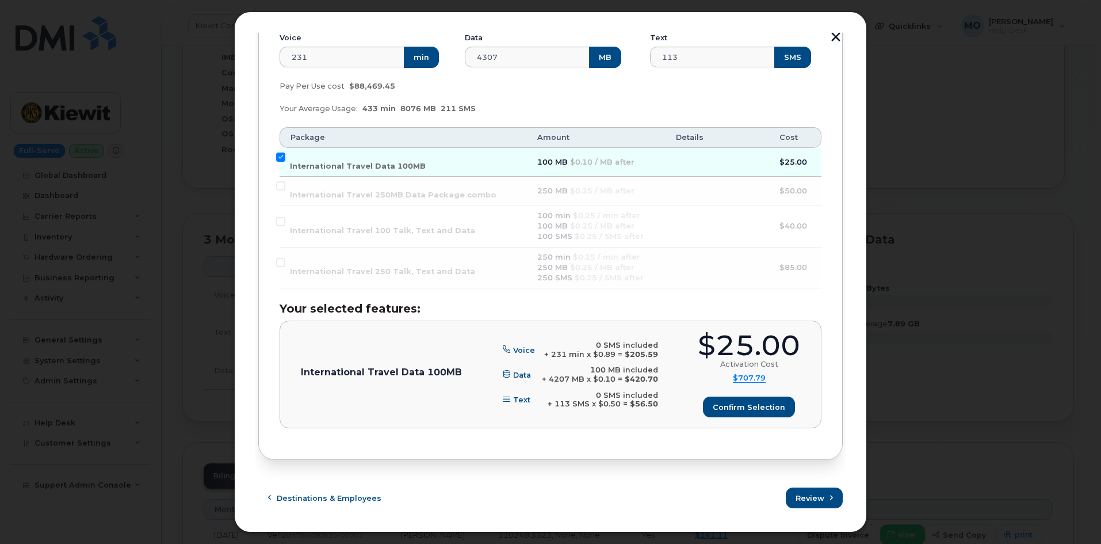
scroll to position [1036, 0]
click at [738, 411] on span "Confirm selection" at bounding box center [749, 407] width 72 height 11
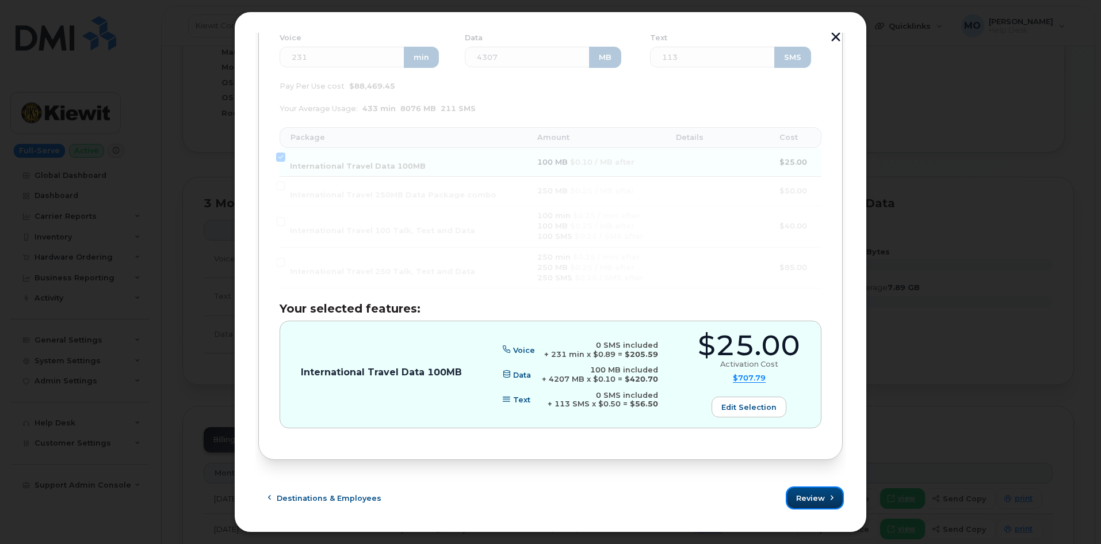
click at [817, 499] on span "Review" at bounding box center [810, 497] width 29 height 11
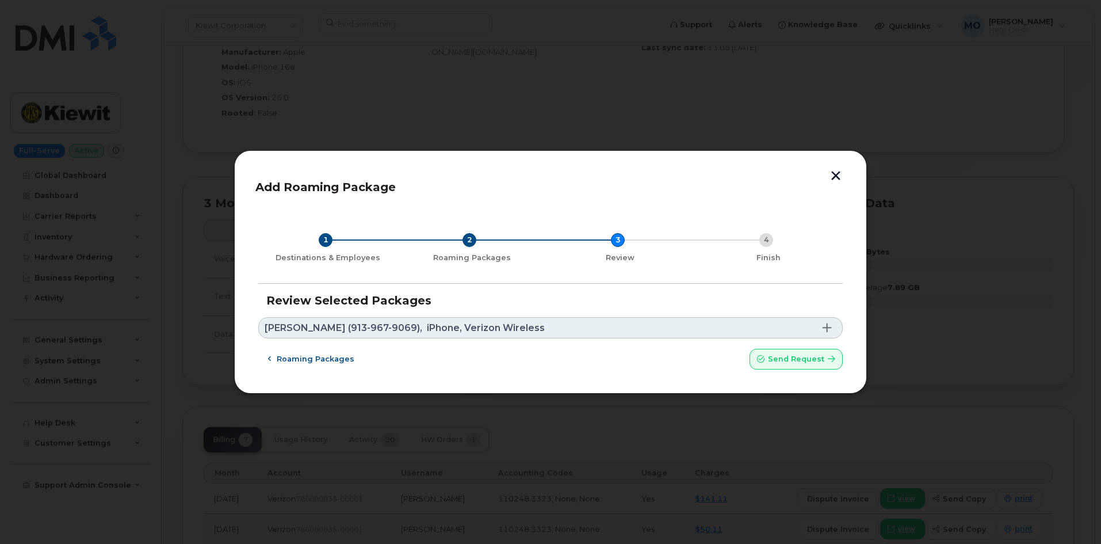
scroll to position [0, 0]
click at [774, 365] on button "Send request" at bounding box center [796, 359] width 93 height 21
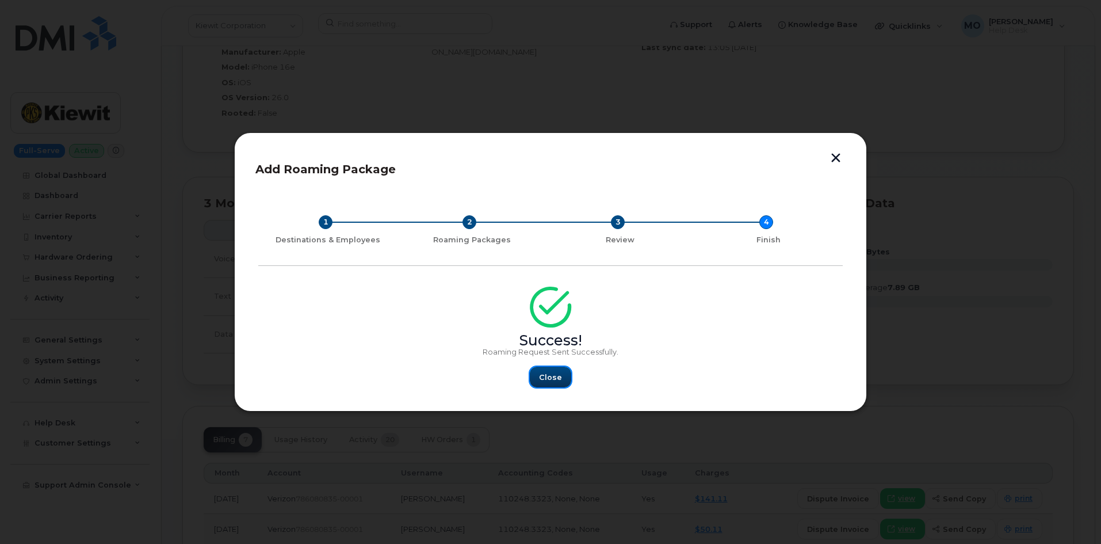
click at [551, 368] on button "Close" at bounding box center [550, 376] width 41 height 21
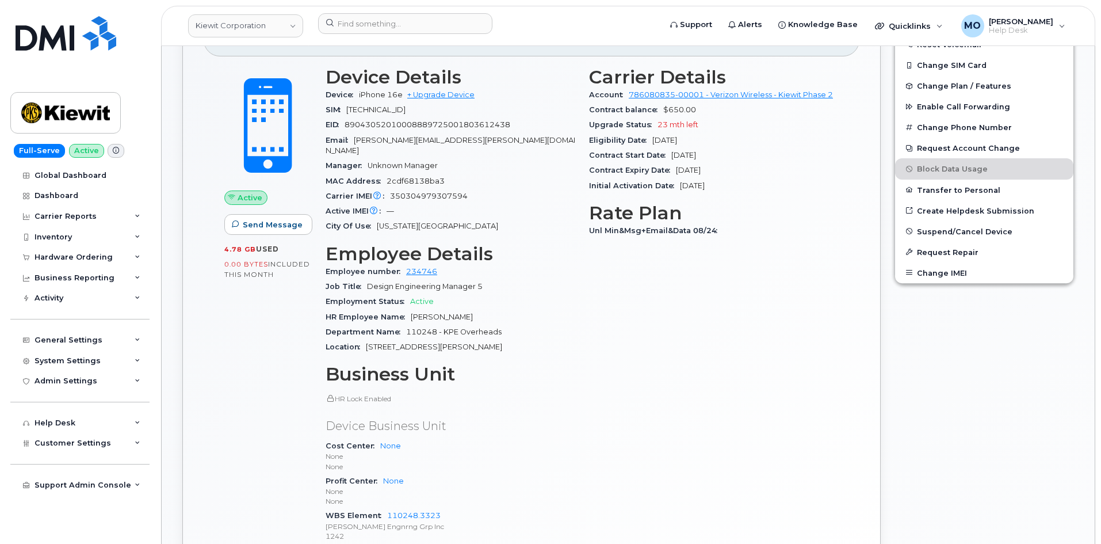
scroll to position [345, 0]
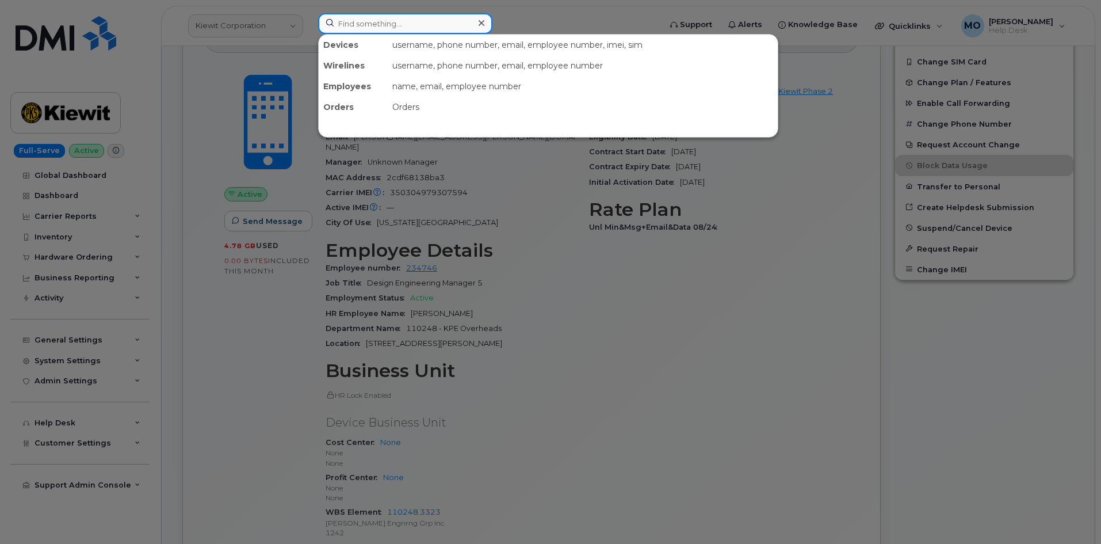
click at [345, 26] on input at bounding box center [405, 23] width 174 height 21
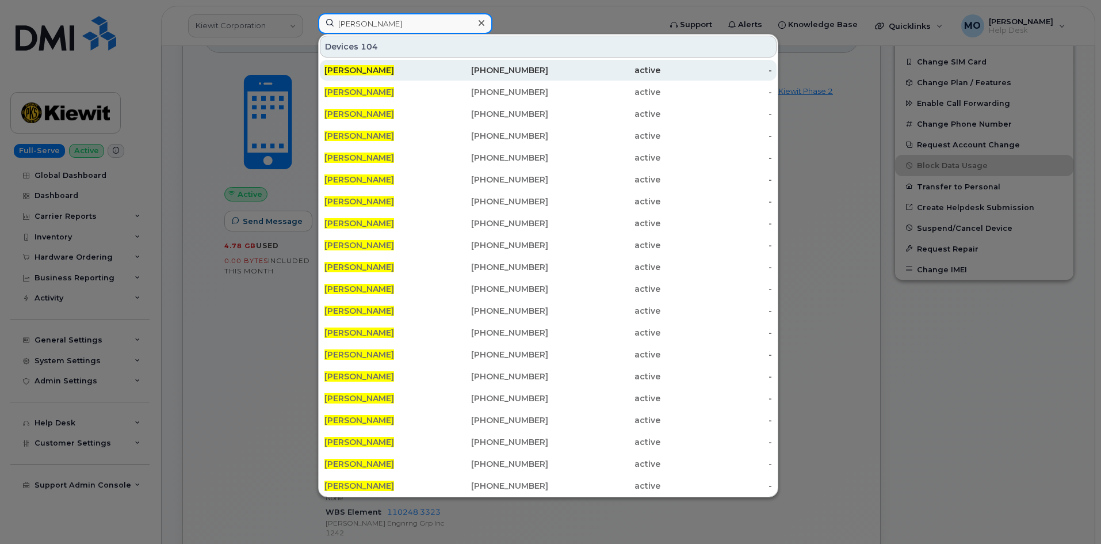
type input "tim unger"
click at [402, 67] on div "TIM UNGER" at bounding box center [380, 70] width 112 height 12
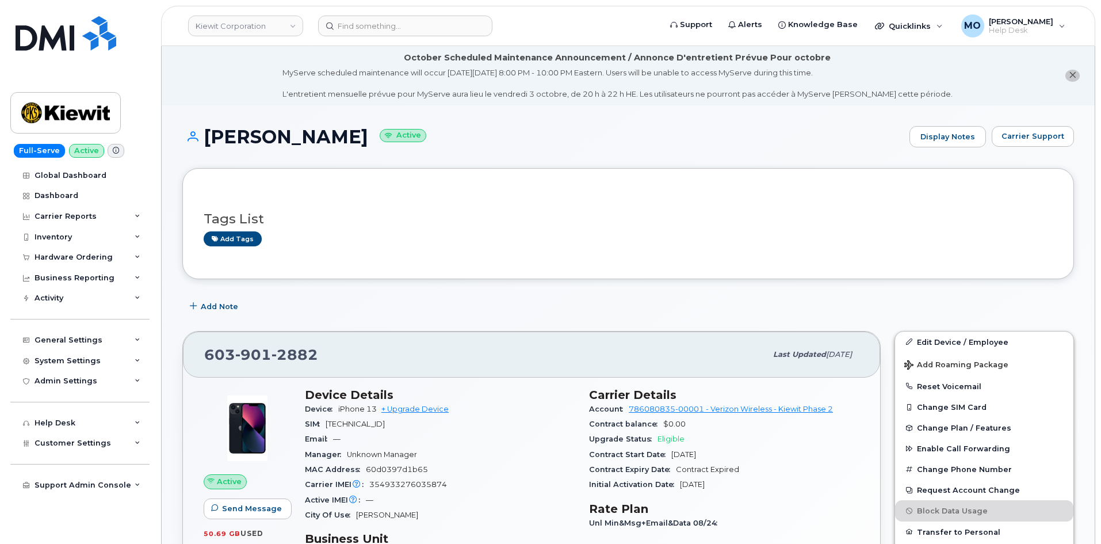
click at [227, 139] on h1 "TIM UNGER Active" at bounding box center [542, 137] width 721 height 20
click at [345, 25] on input at bounding box center [405, 26] width 174 height 21
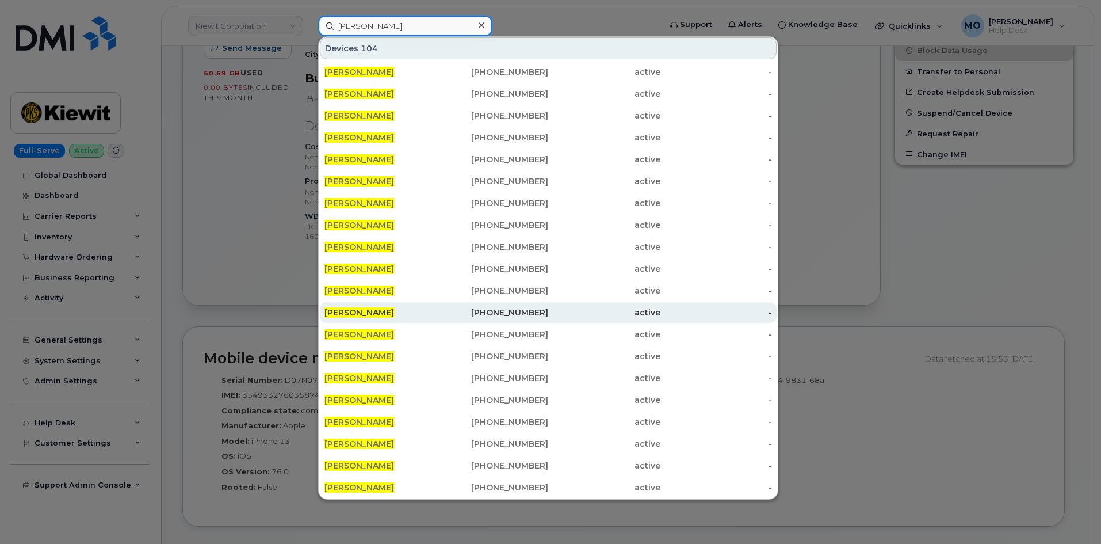
scroll to position [518, 0]
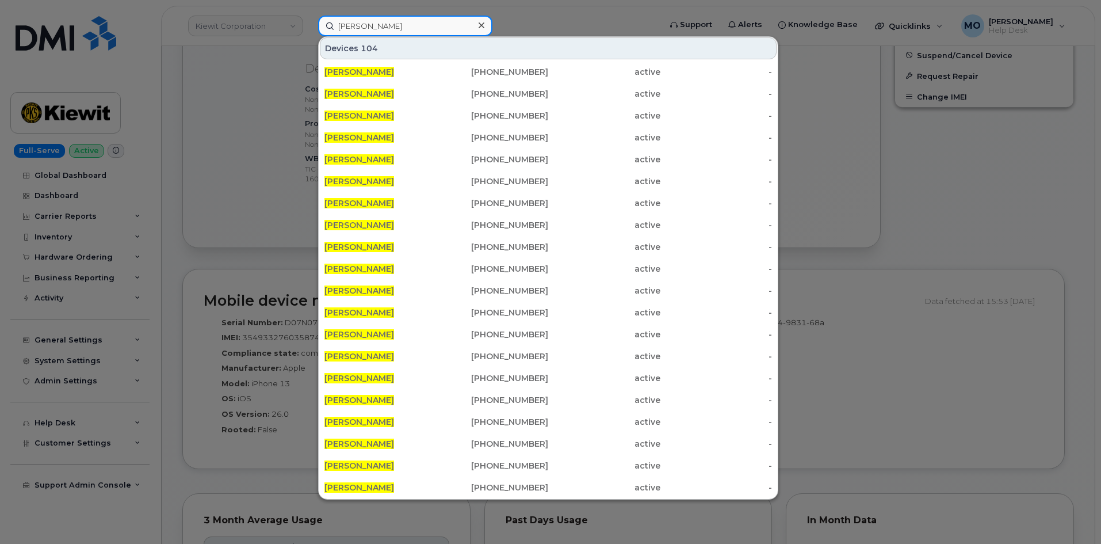
click at [396, 32] on input "tim unger" at bounding box center [405, 26] width 174 height 21
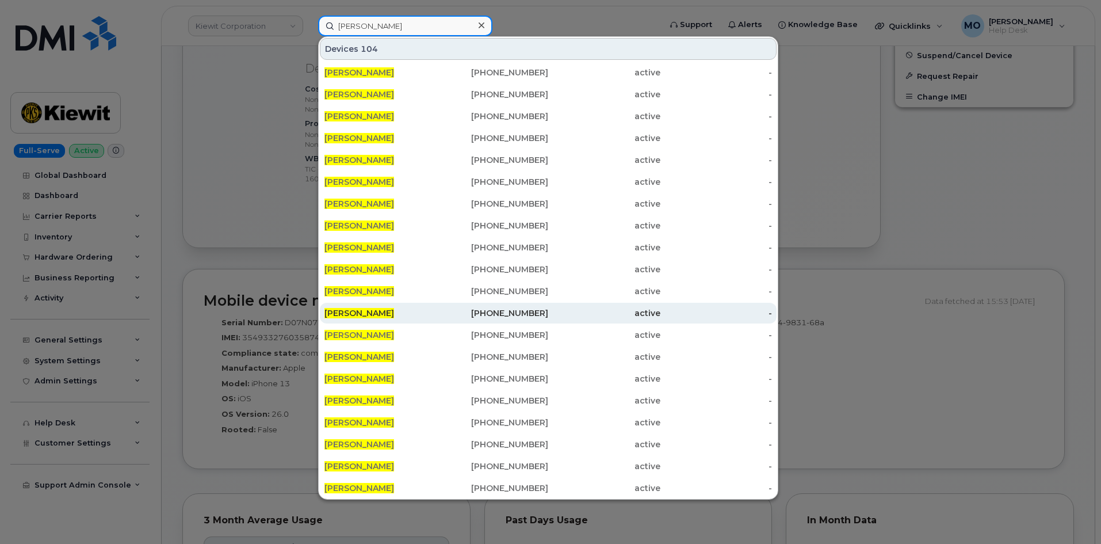
scroll to position [1, 0]
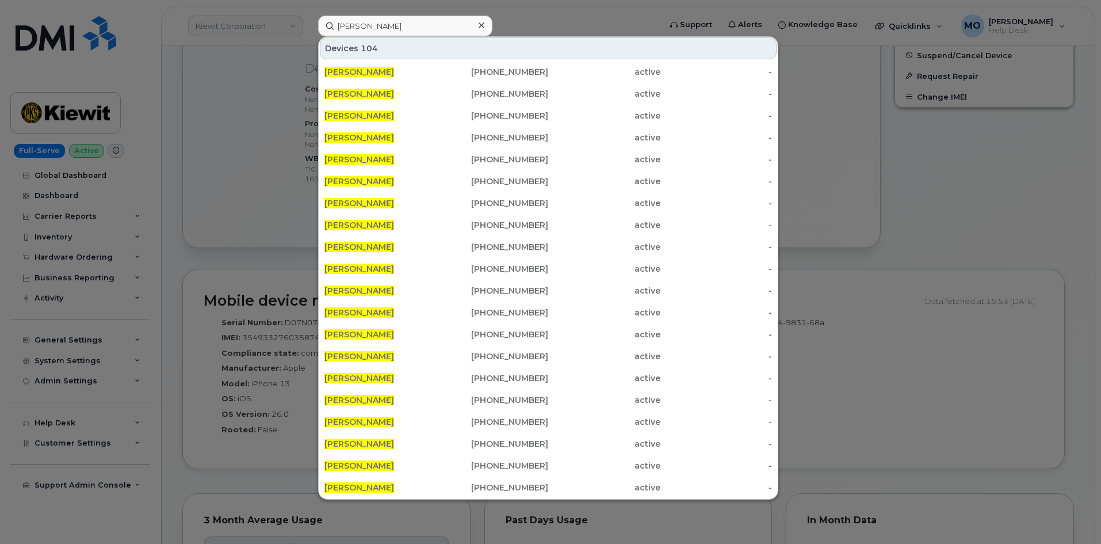
click at [843, 155] on div at bounding box center [550, 272] width 1101 height 544
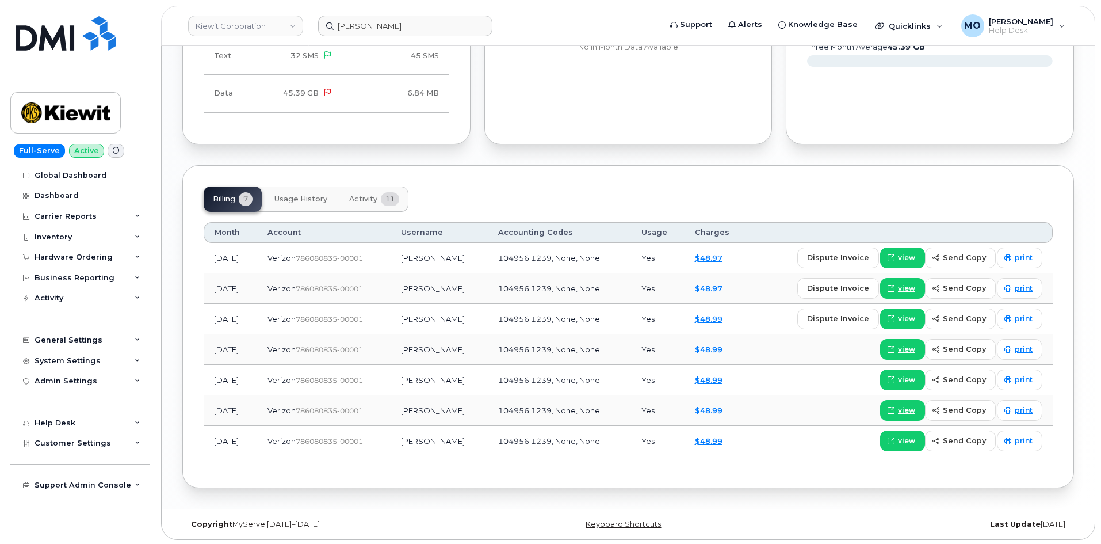
scroll to position [1076, 0]
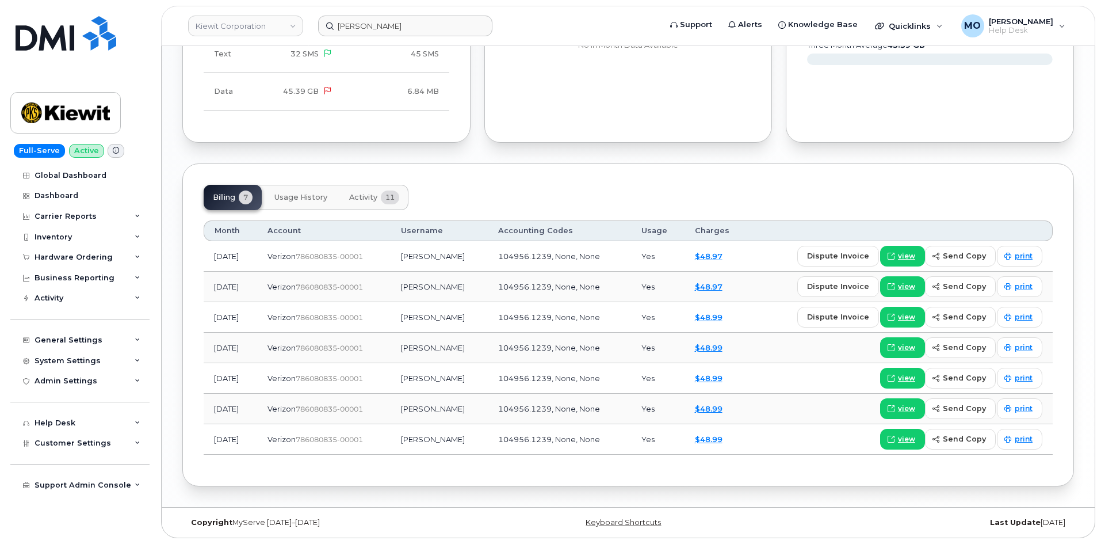
click at [360, 201] on span "Activity" at bounding box center [363, 197] width 28 height 9
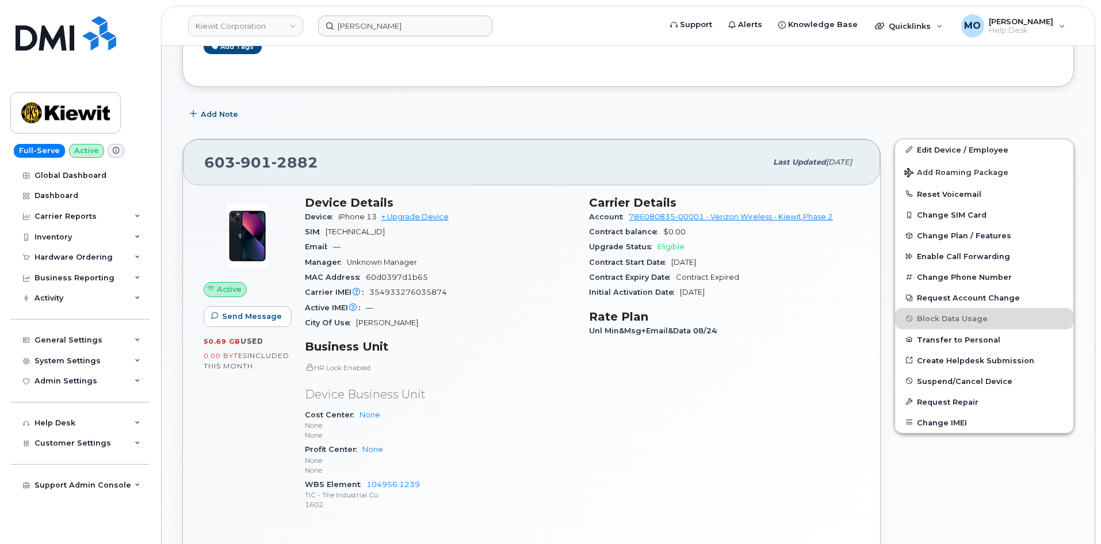
scroll to position [192, 0]
click at [277, 23] on link "Kiewit Corporation" at bounding box center [245, 26] width 115 height 21
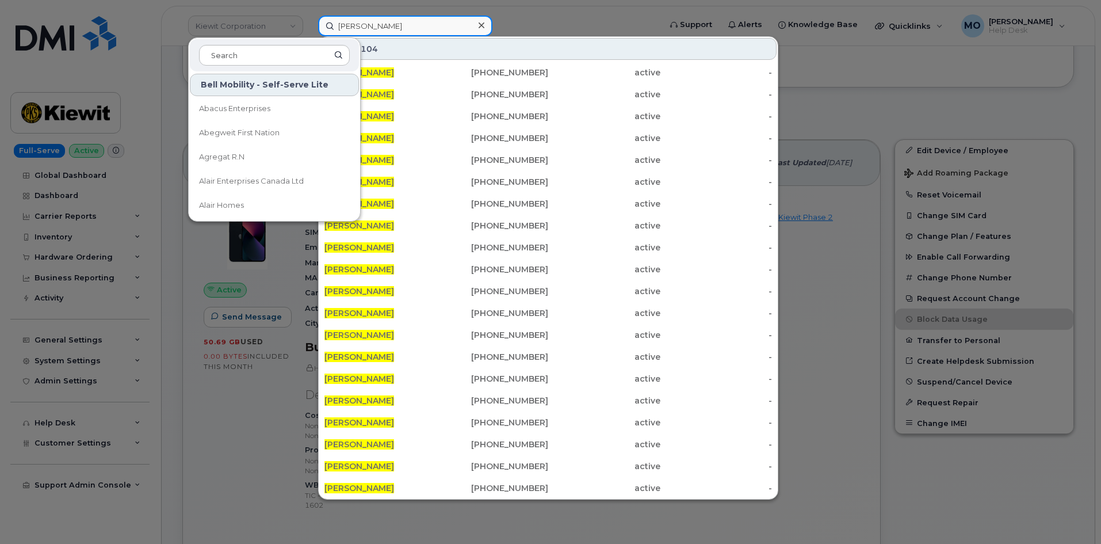
click at [389, 28] on input "tim unger" at bounding box center [405, 26] width 174 height 21
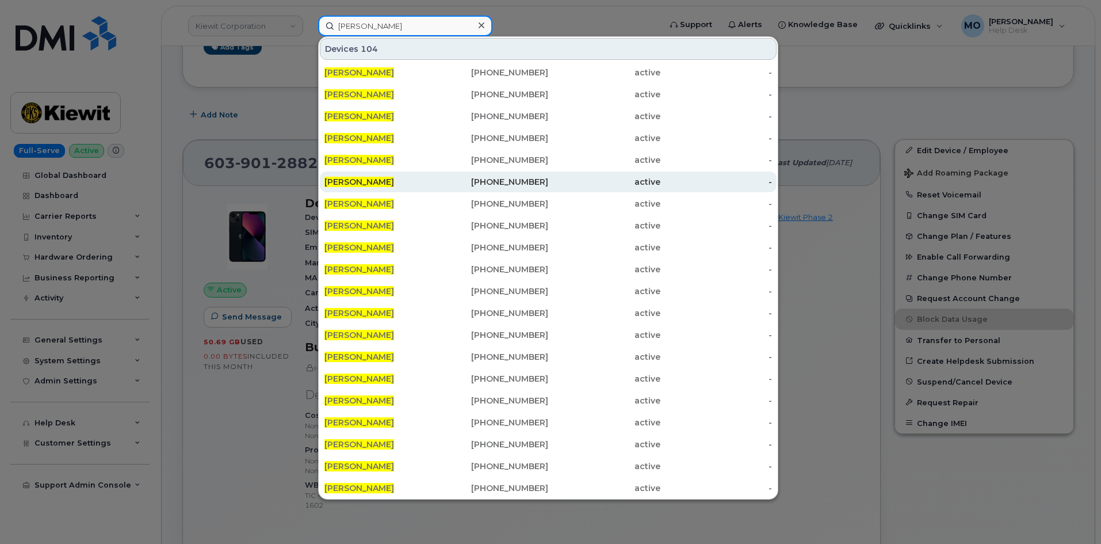
scroll to position [1, 0]
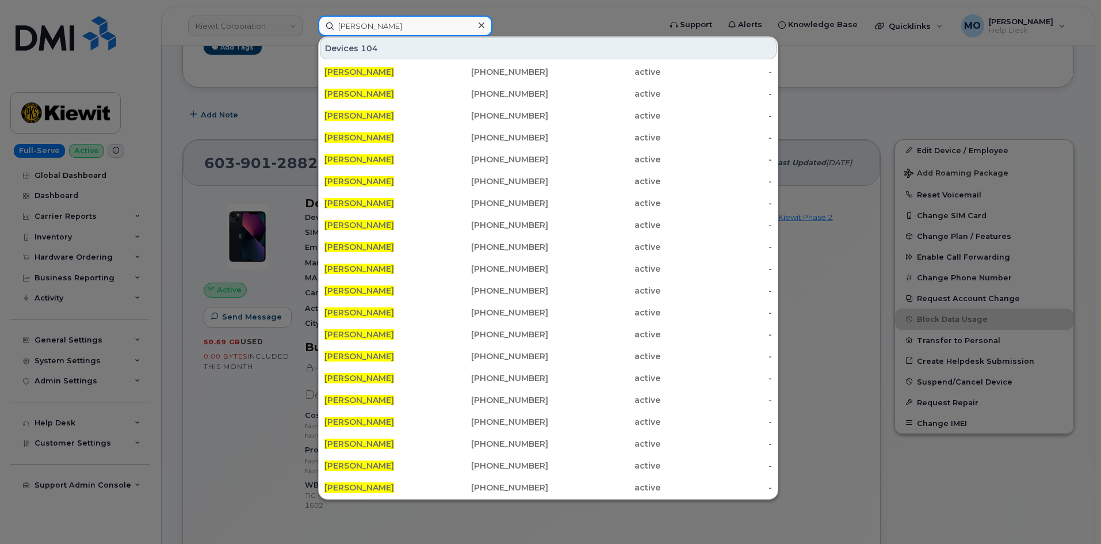
drag, startPoint x: 389, startPoint y: 26, endPoint x: 283, endPoint y: 33, distance: 106.6
click at [309, 33] on div "tim unger Devices 104 TIM UNGER 603-901-2882 active - TIM UNGER 603-901-2897 ac…" at bounding box center [485, 26] width 353 height 21
click at [438, 27] on input "tim unger" at bounding box center [405, 26] width 174 height 21
paste input "(786) 559-6038"
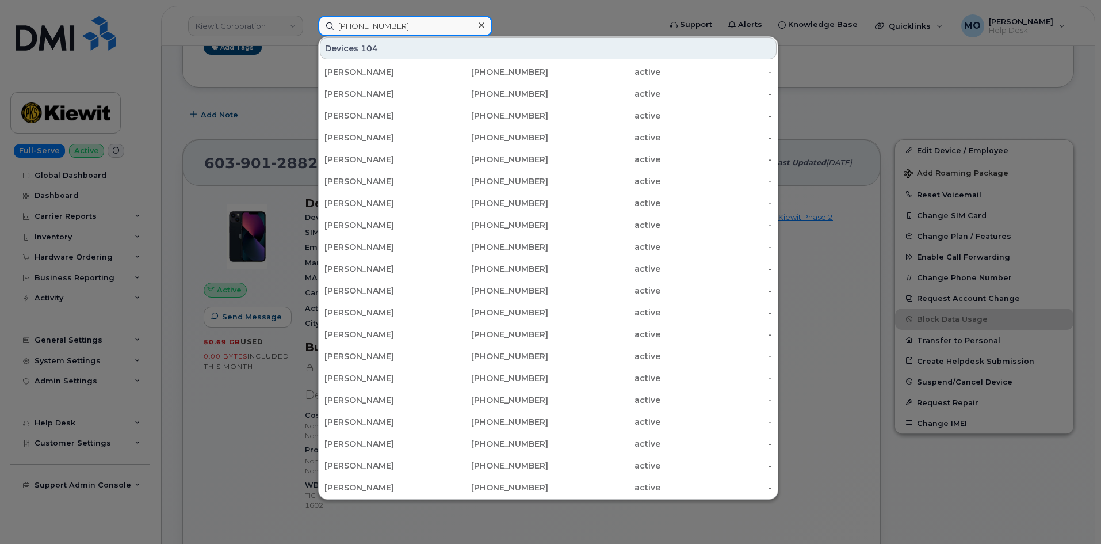
scroll to position [0, 0]
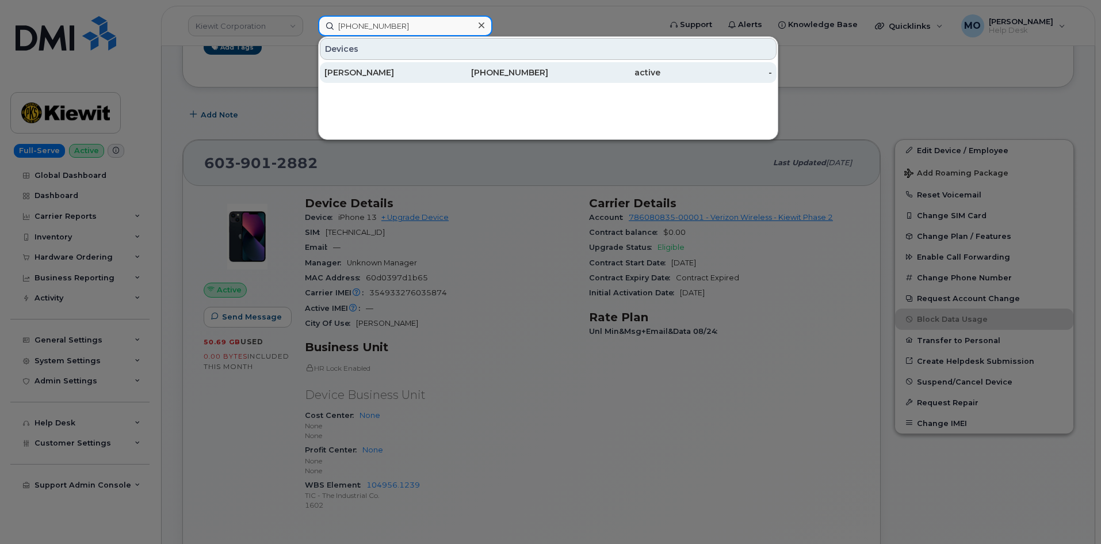
type input "(786) 559-6038"
click at [482, 75] on div "[PHONE_NUMBER]" at bounding box center [493, 73] width 112 height 12
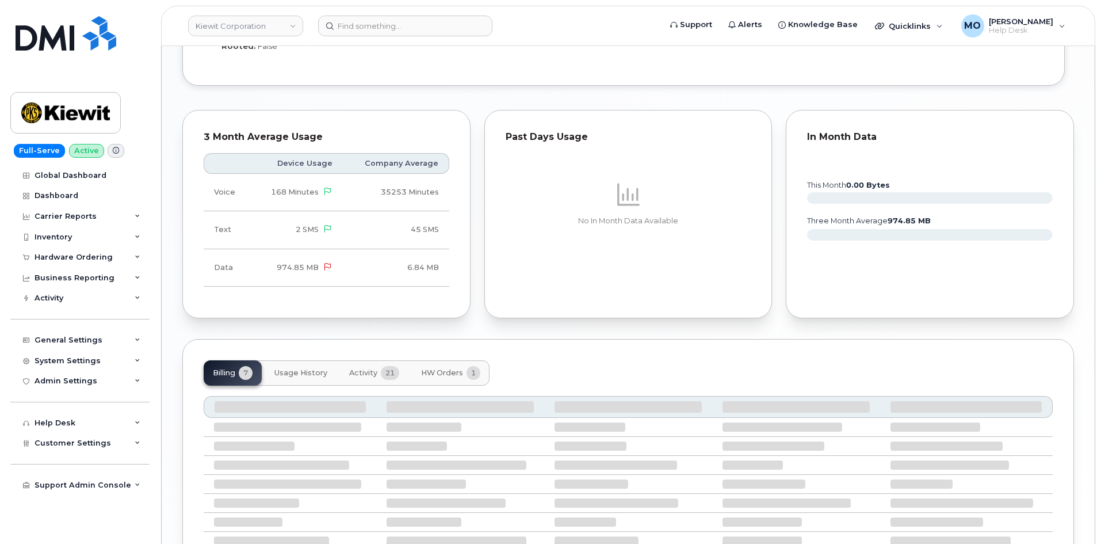
scroll to position [1204, 0]
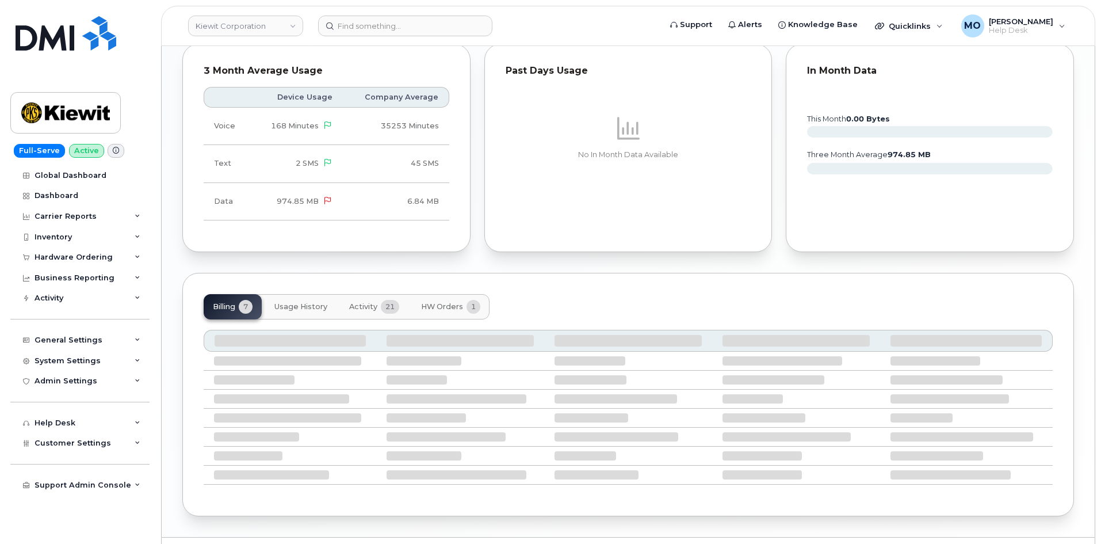
click at [441, 302] on span "HW Orders" at bounding box center [442, 306] width 42 height 9
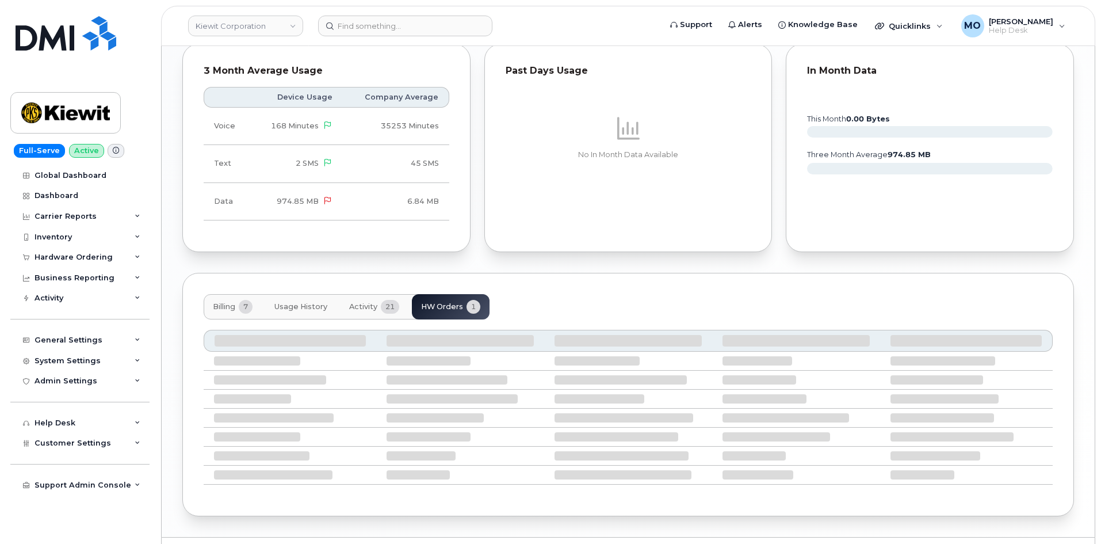
scroll to position [1144, 0]
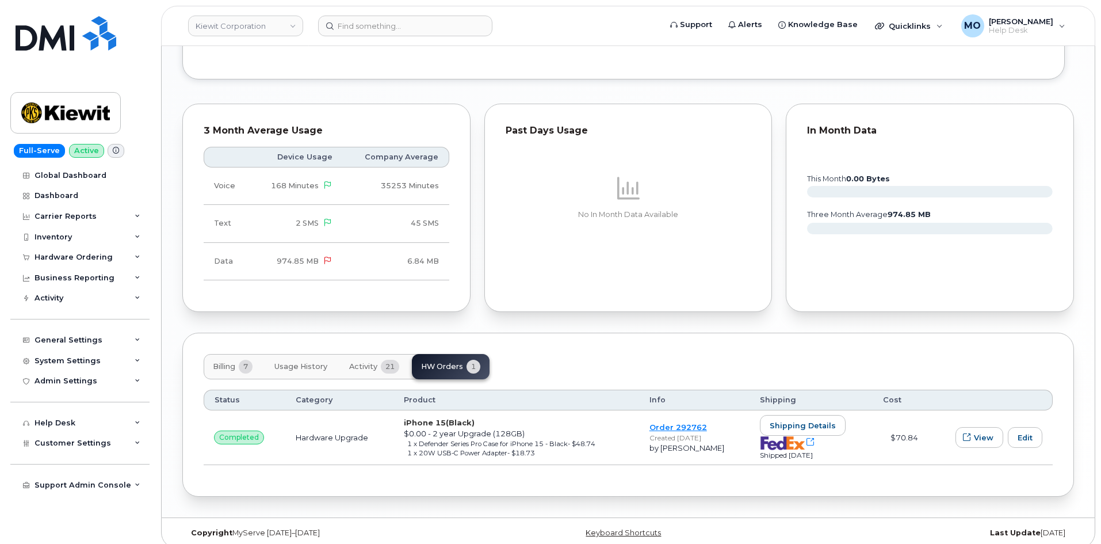
click at [331, 423] on td "Hardware Upgrade" at bounding box center [339, 437] width 108 height 55
click at [245, 432] on span "completed" at bounding box center [239, 437] width 40 height 10
click at [982, 432] on span "View" at bounding box center [984, 437] width 20 height 11
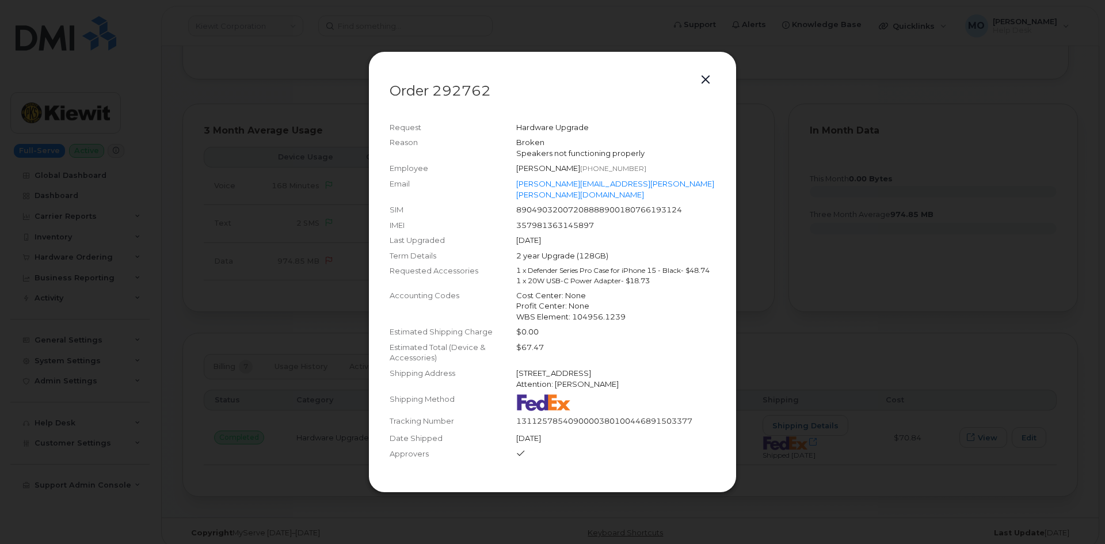
click at [706, 75] on button "button" at bounding box center [705, 80] width 17 height 16
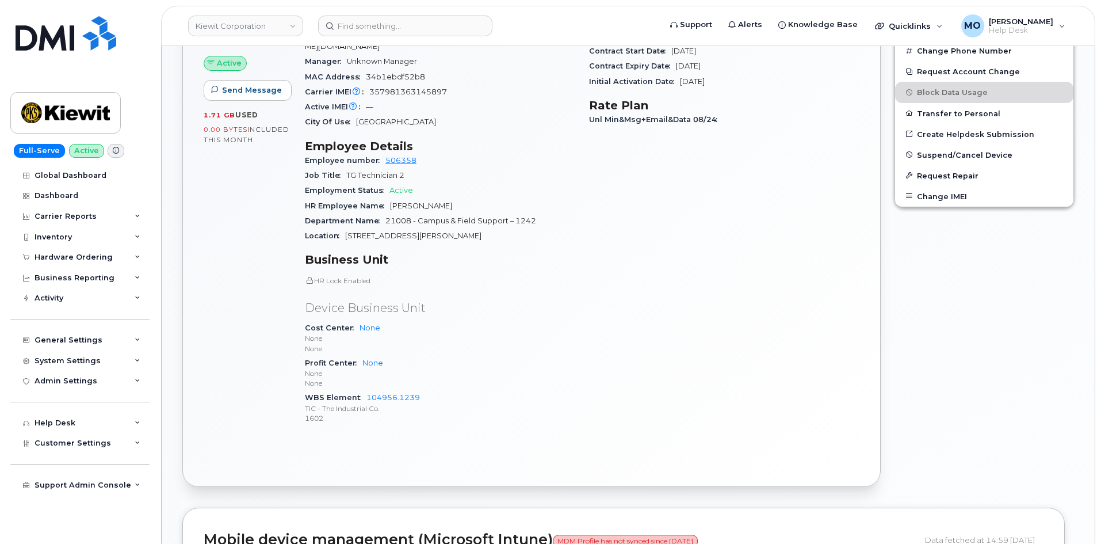
scroll to position [281, 0]
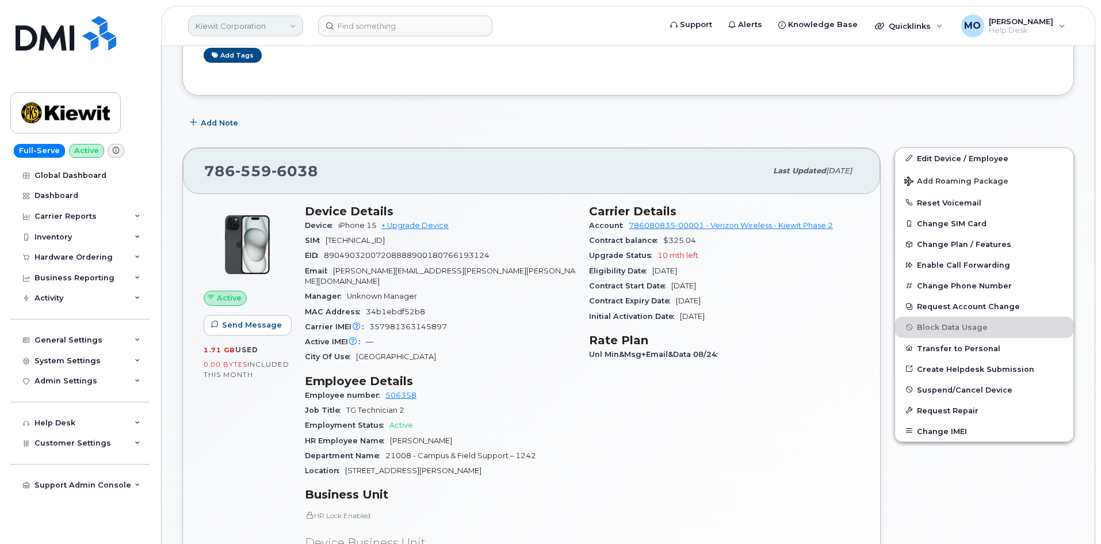
click at [248, 30] on link "Kiewit Corporation" at bounding box center [245, 26] width 115 height 21
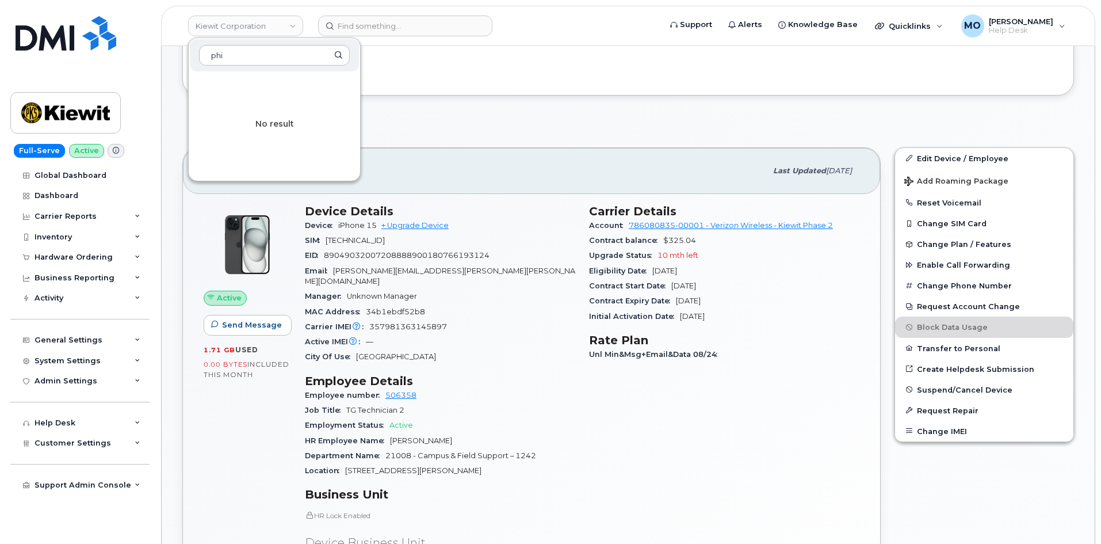
type input "phi"
drag, startPoint x: 446, startPoint y: 98, endPoint x: 441, endPoint y: 95, distance: 5.9
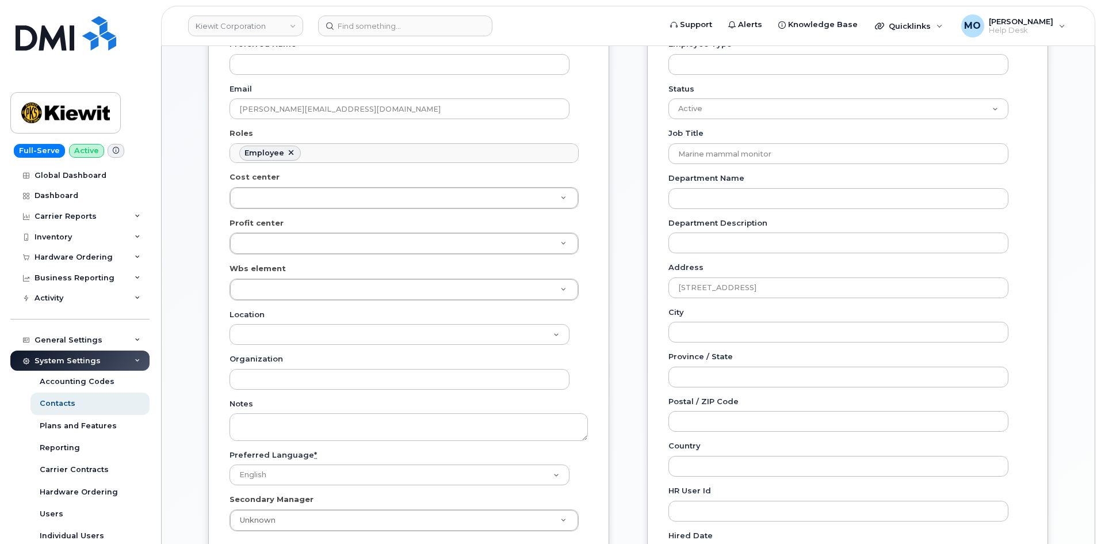
scroll to position [39, 0]
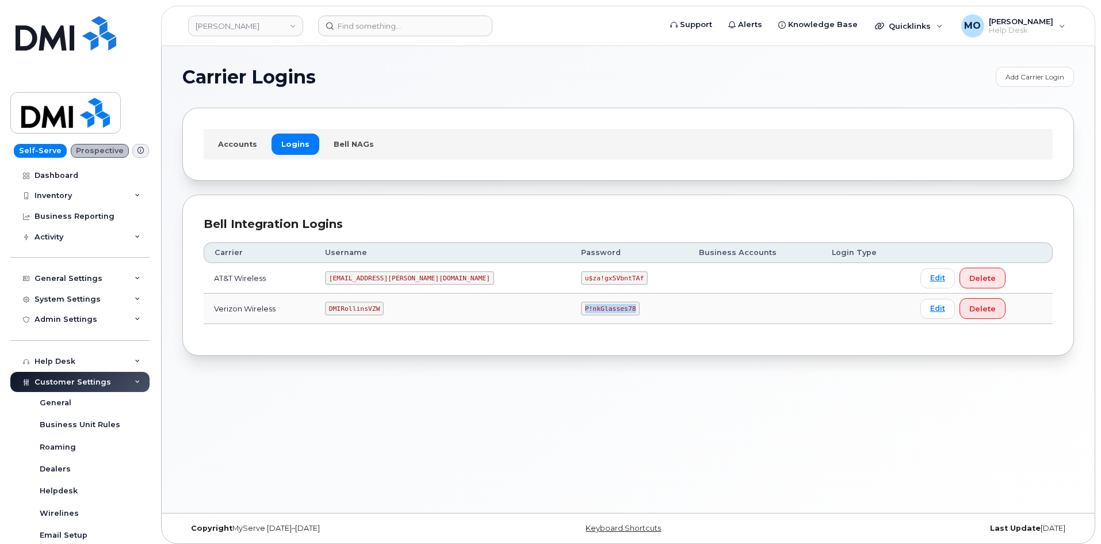
drag, startPoint x: 516, startPoint y: 306, endPoint x: 574, endPoint y: 314, distance: 58.7
click at [574, 314] on td "P!nkGlasses78" at bounding box center [630, 308] width 118 height 30
copy code "P!nkGlasses78"
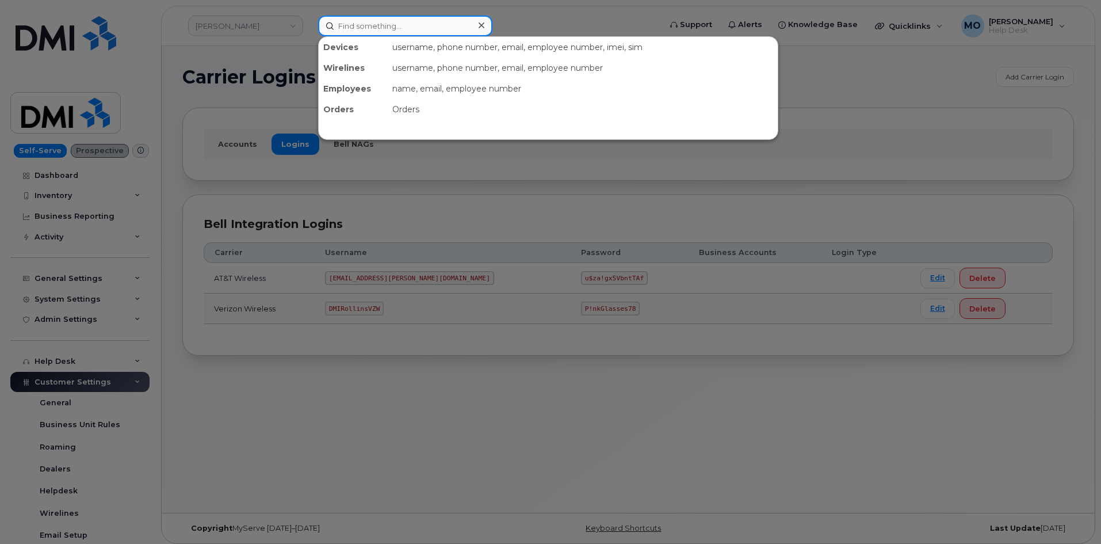
click at [386, 26] on input at bounding box center [405, 26] width 174 height 21
paste input "17262174578"
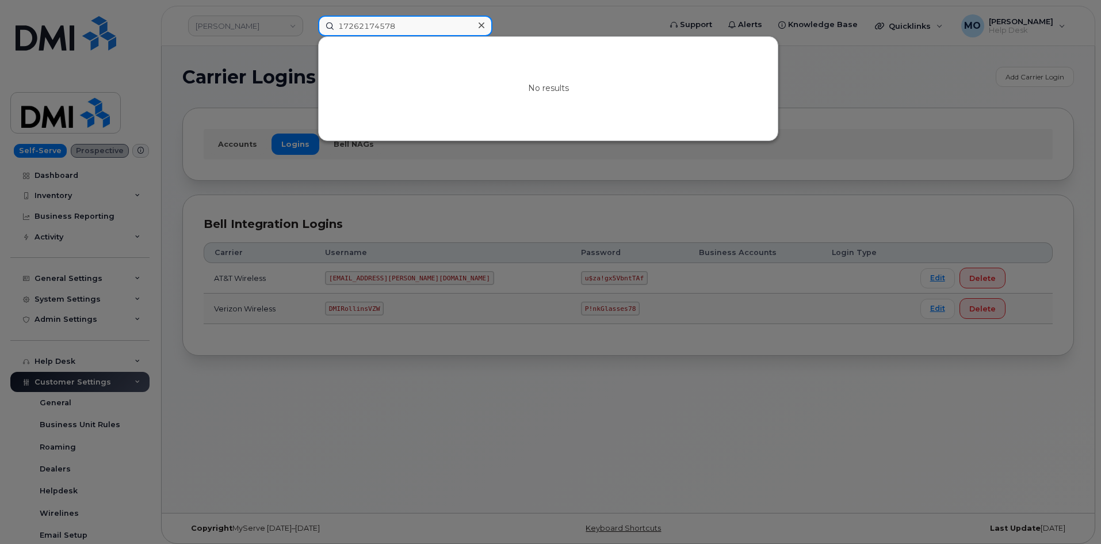
type input "17262174578"
click at [487, 21] on div at bounding box center [481, 25] width 17 height 17
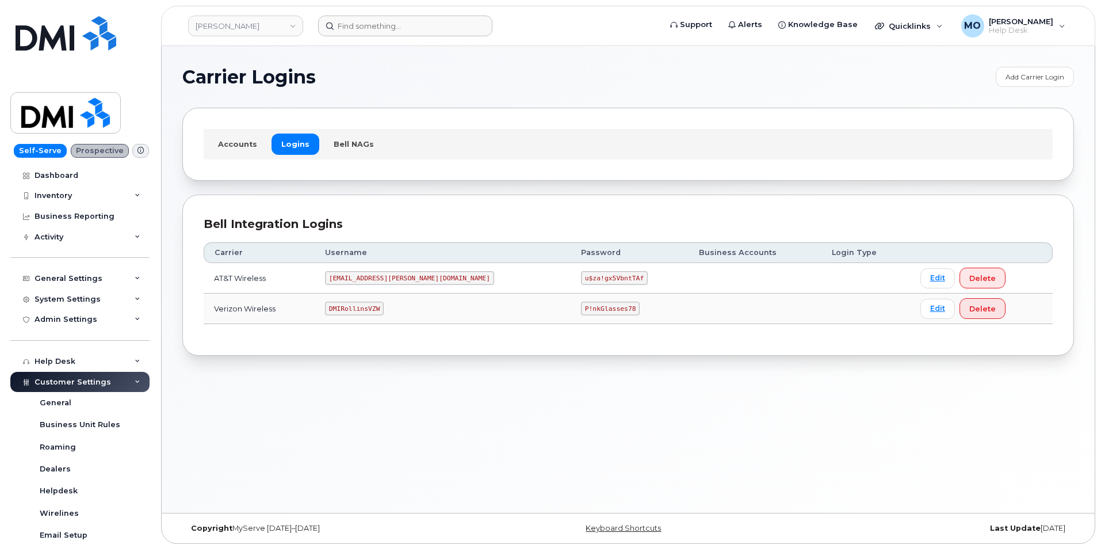
scroll to position [6, 0]
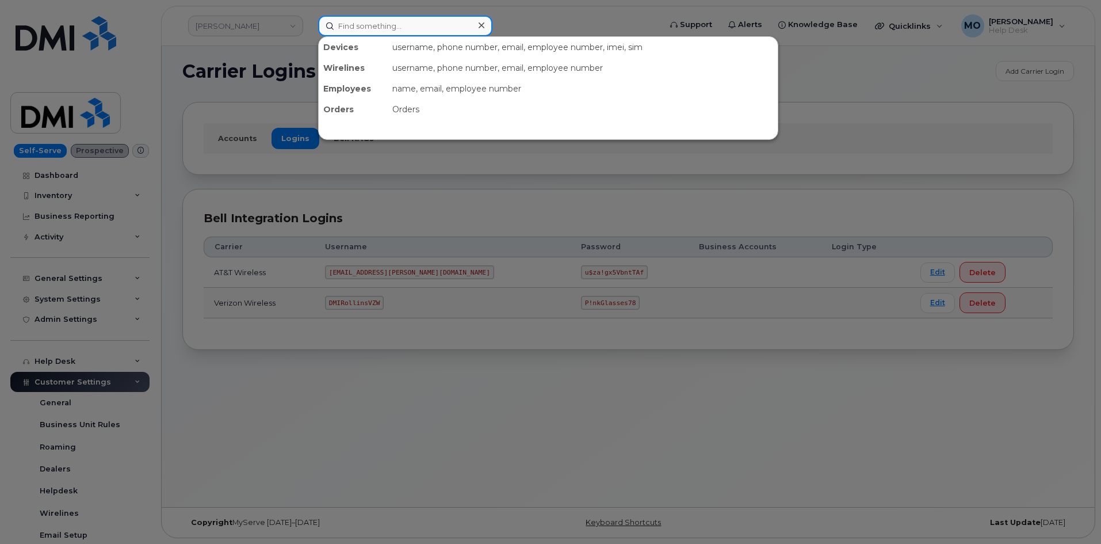
click at [427, 33] on input at bounding box center [405, 26] width 174 height 21
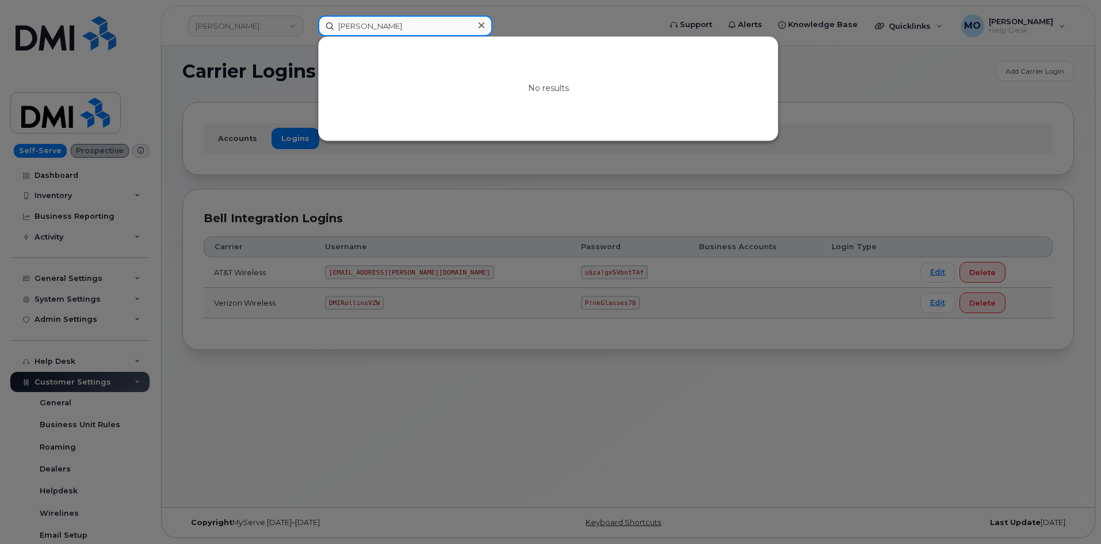
click at [358, 25] on input "Micthell Pape" at bounding box center [405, 26] width 174 height 21
type input "Mitchell Pape"
click at [479, 25] on icon at bounding box center [482, 25] width 6 height 9
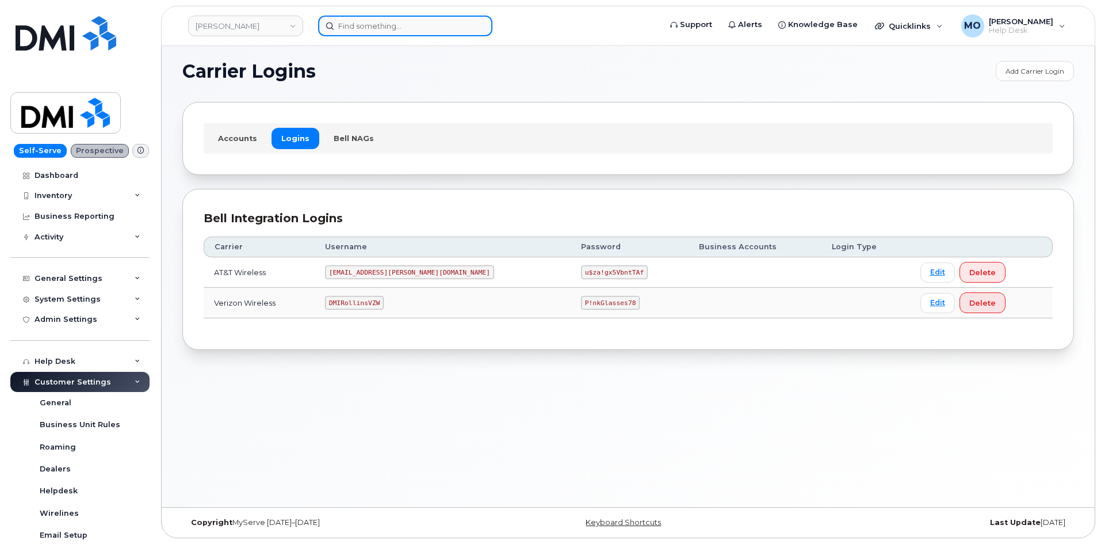
click at [343, 27] on input at bounding box center [405, 26] width 174 height 21
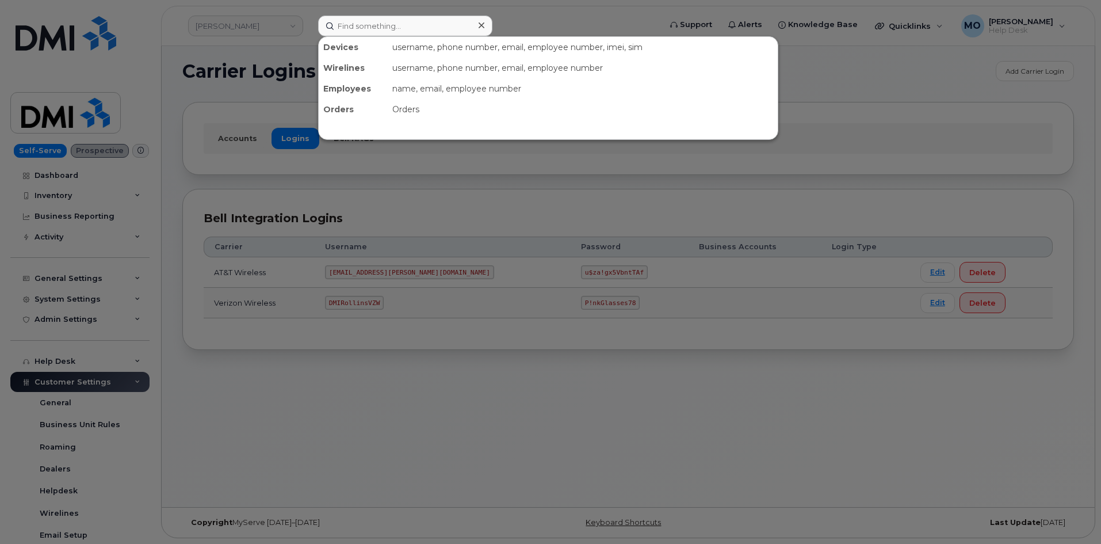
click at [276, 28] on div at bounding box center [550, 272] width 1101 height 544
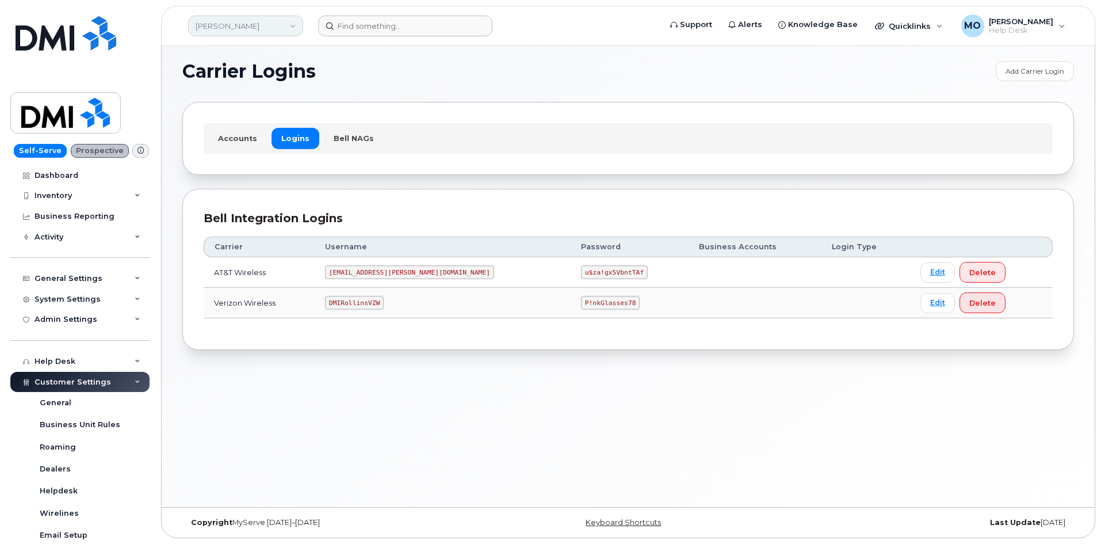
click at [276, 28] on link "Rollins" at bounding box center [245, 26] width 115 height 21
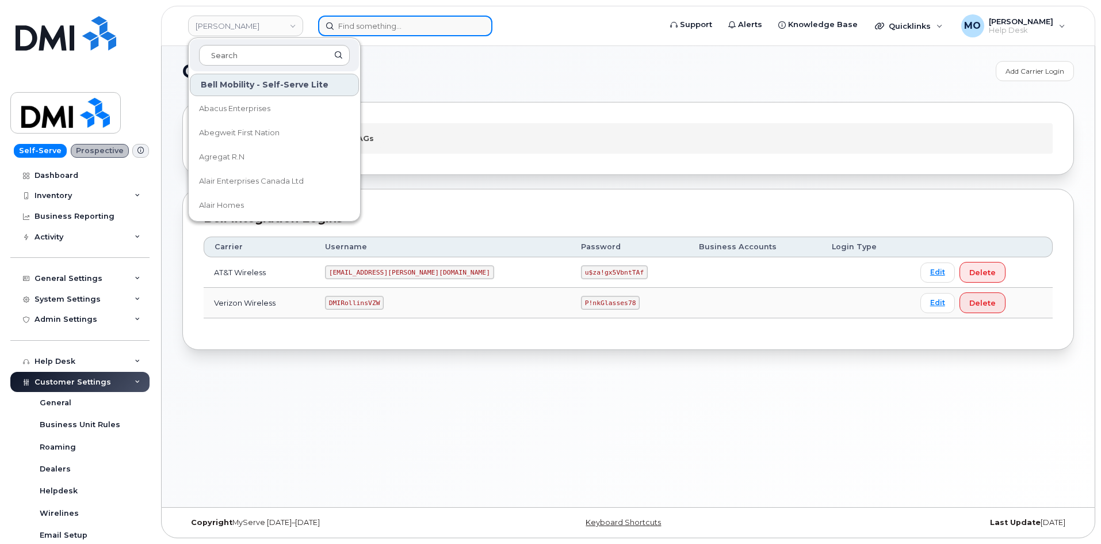
click at [348, 26] on input at bounding box center [405, 26] width 174 height 21
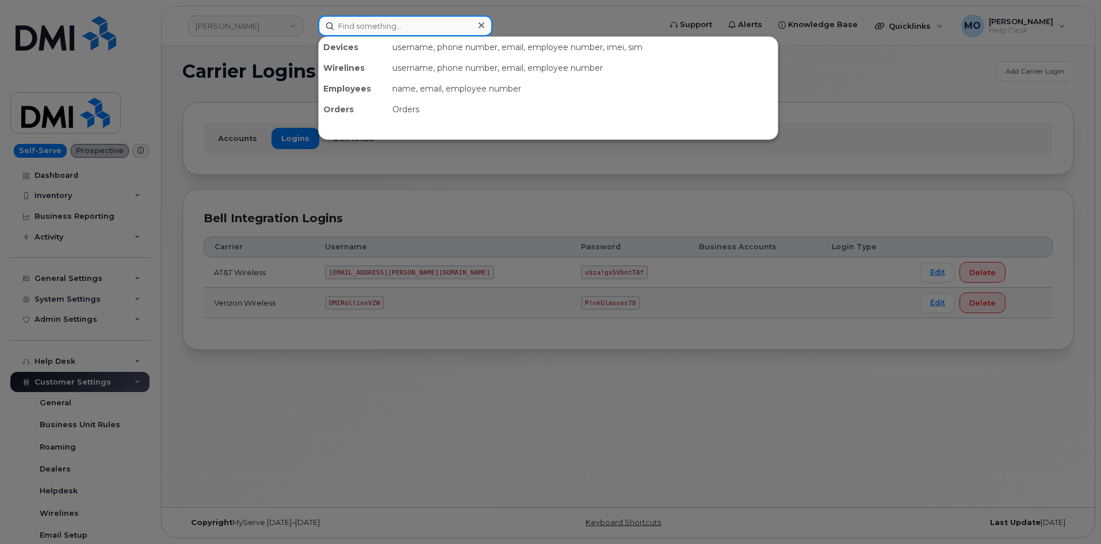
click at [346, 27] on input at bounding box center [405, 26] width 174 height 21
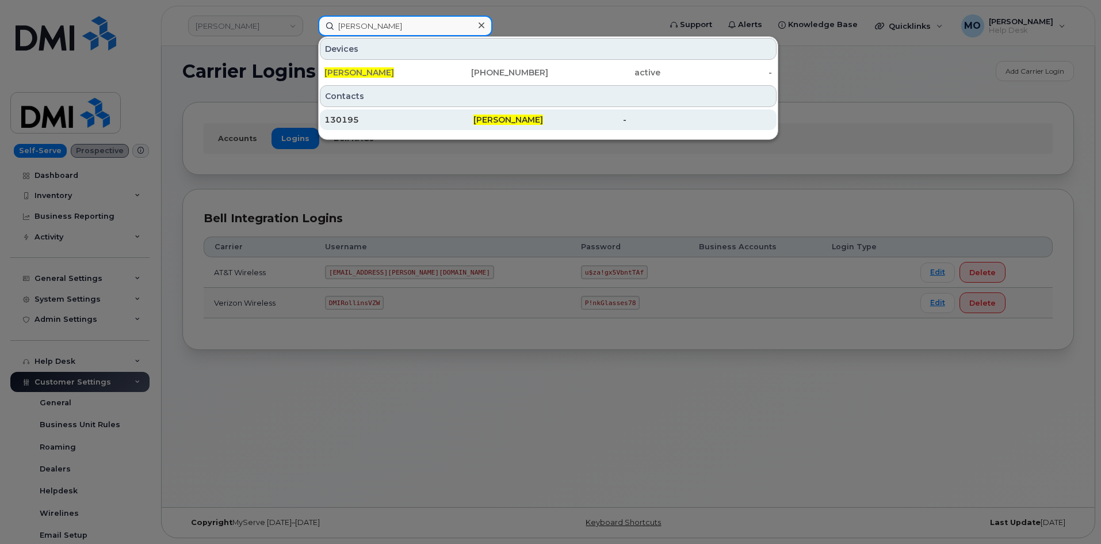
type input "Brian Webber"
click at [442, 121] on div "130195" at bounding box center [398, 120] width 149 height 12
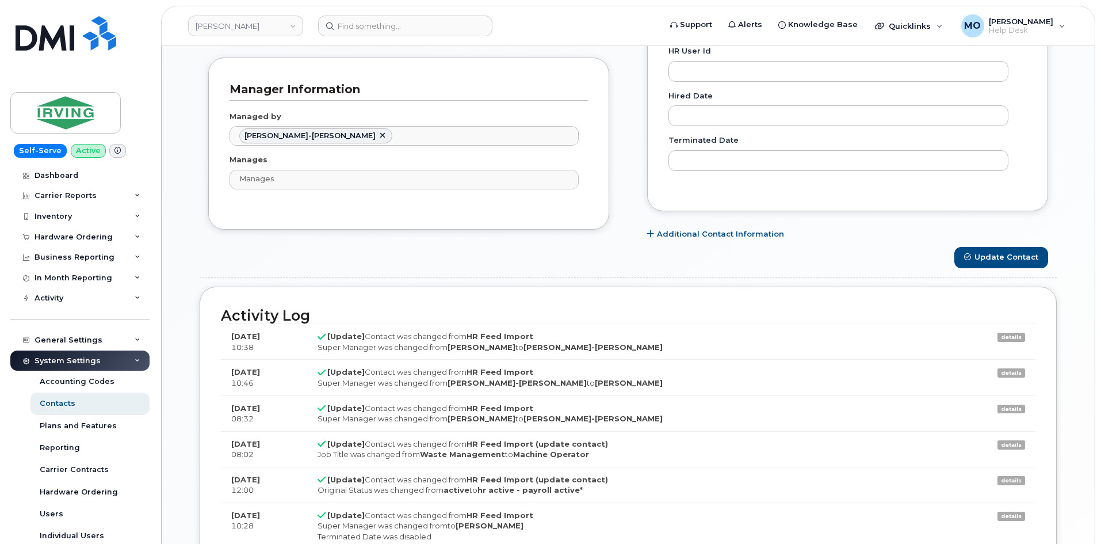
scroll to position [748, 0]
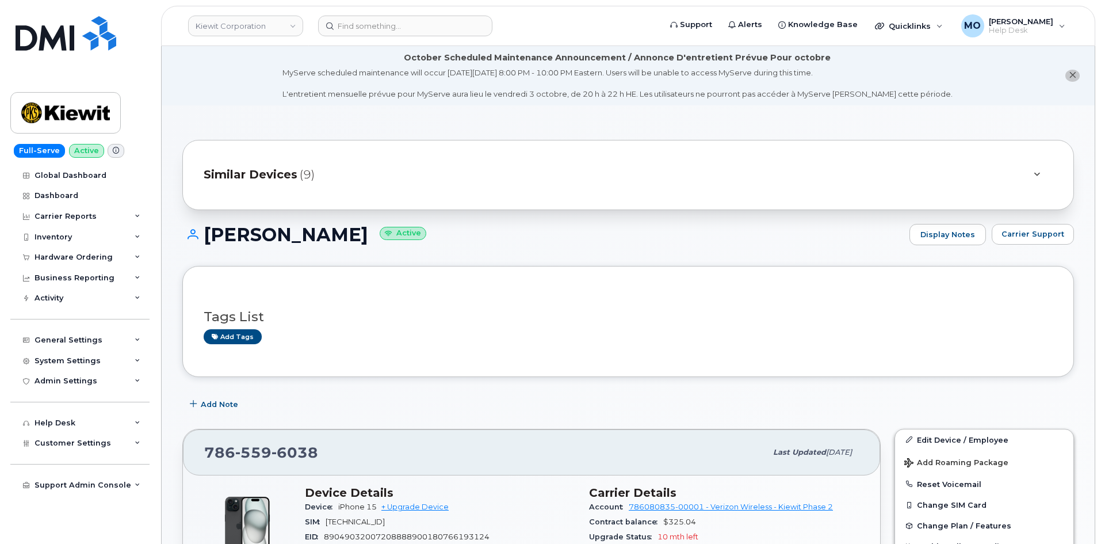
scroll to position [281, 0]
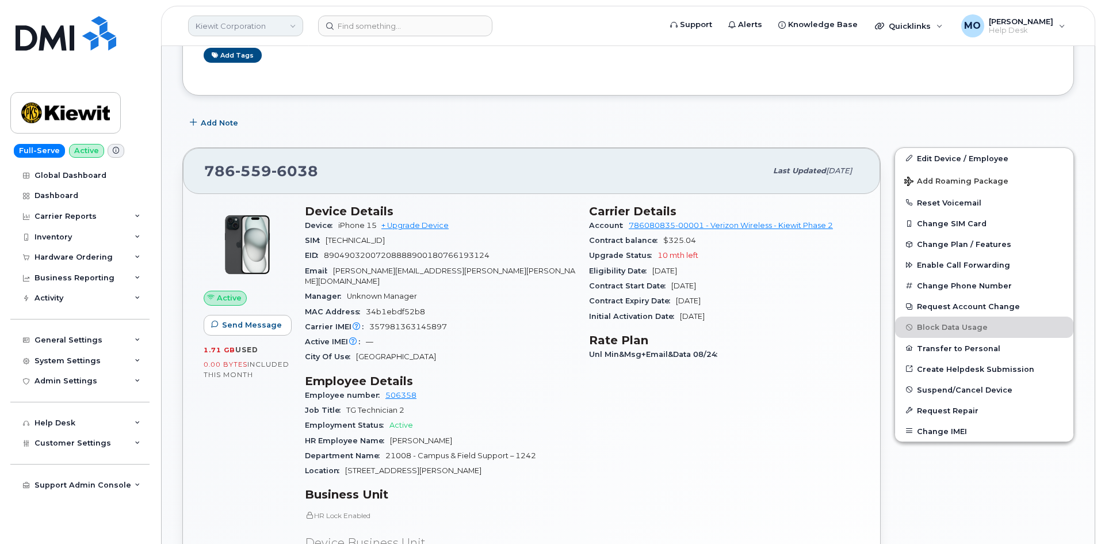
click at [240, 25] on link "Kiewit Corporation" at bounding box center [245, 26] width 115 height 21
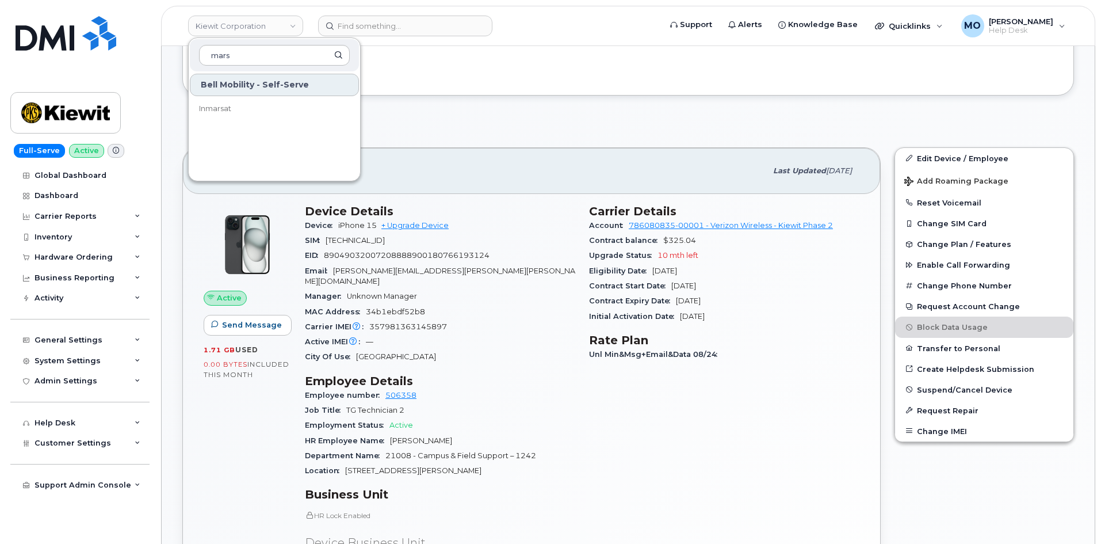
type input "mars"
click at [437, 85] on div "Tags List Add tags" at bounding box center [628, 39] width 892 height 110
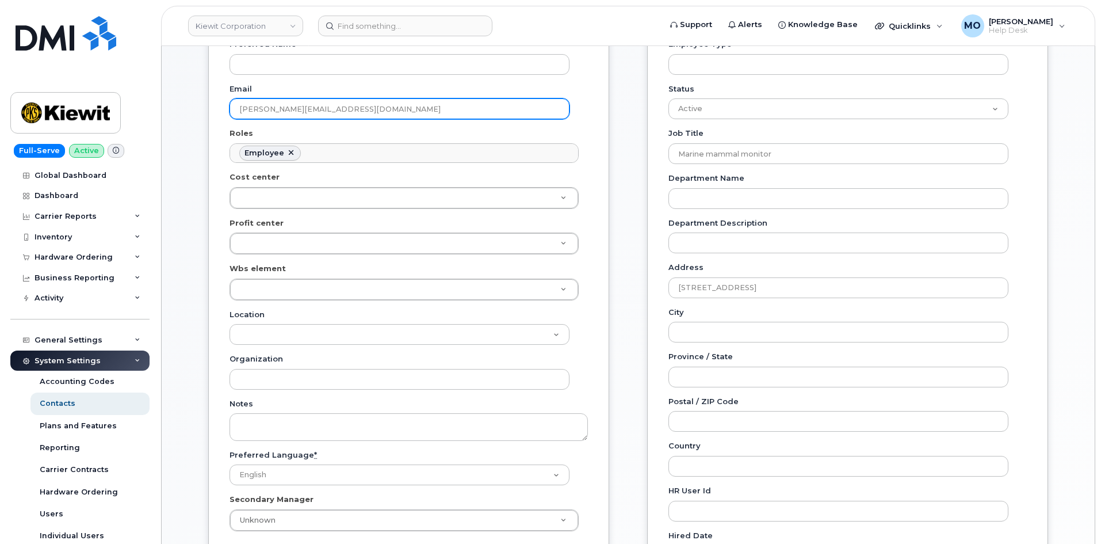
scroll to position [39, 0]
